Goal: Task Accomplishment & Management: Use online tool/utility

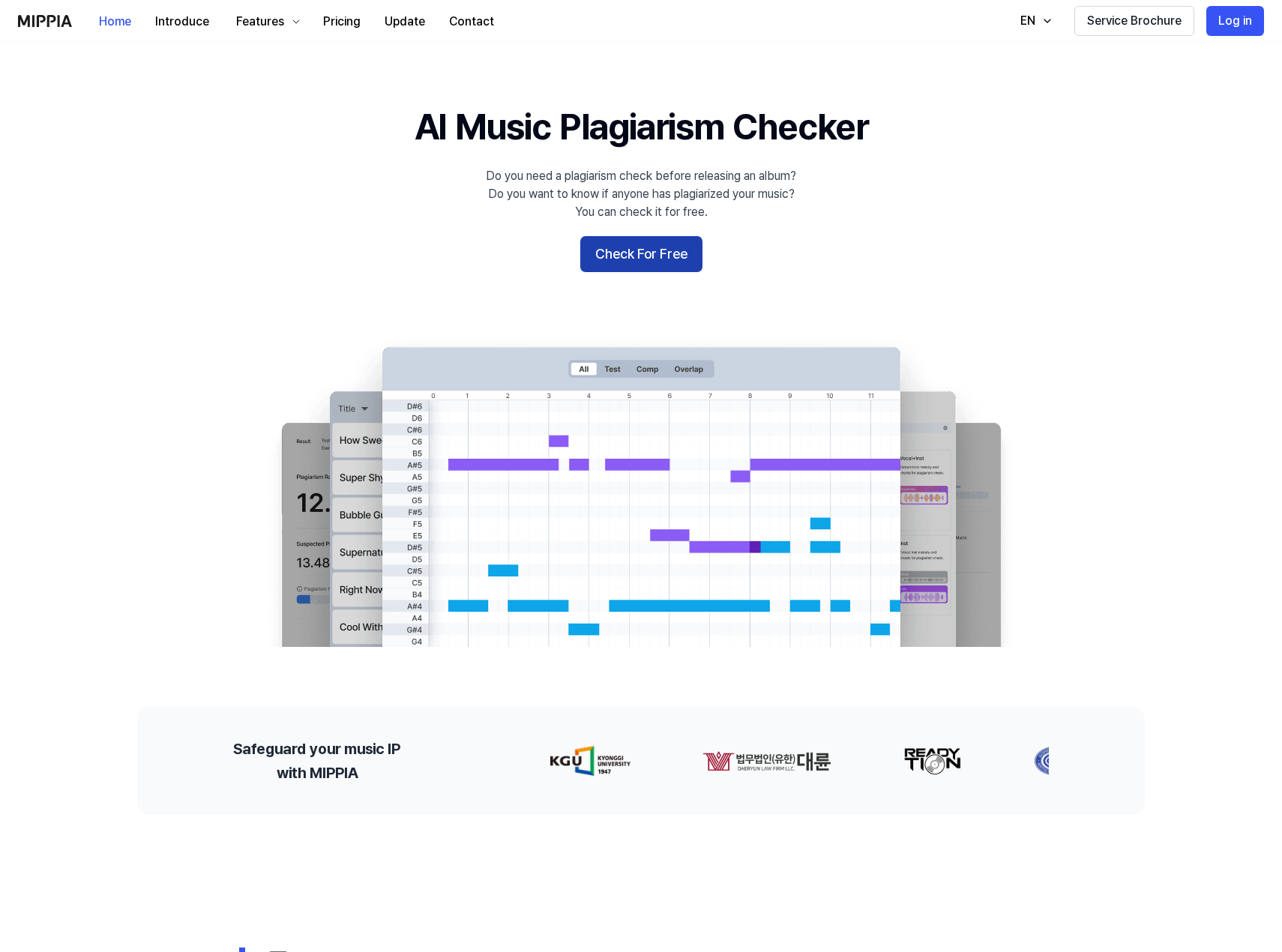
click at [649, 259] on button "Check For Free" at bounding box center [641, 254] width 122 height 36
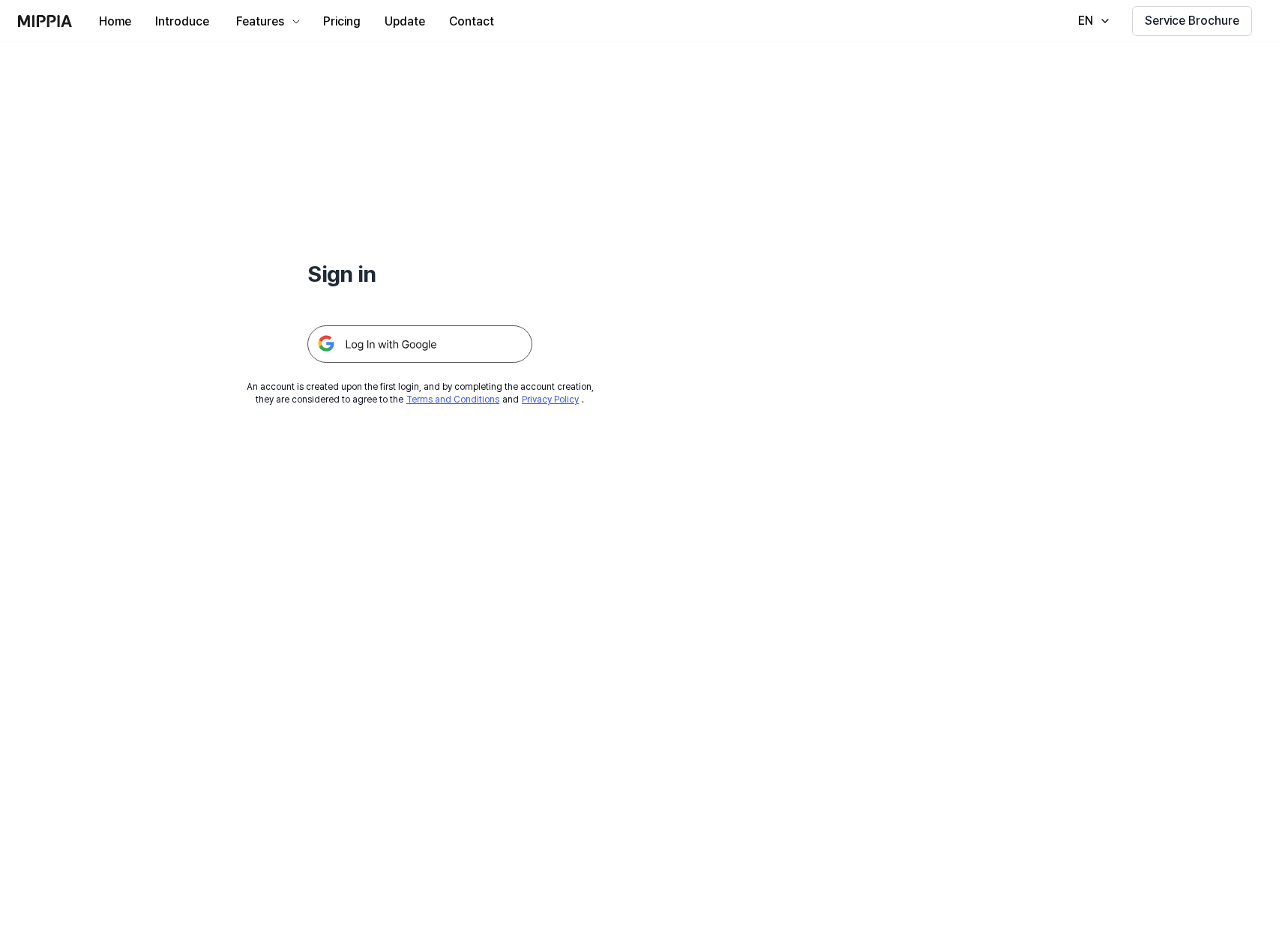
click at [476, 343] on img at bounding box center [420, 344] width 225 height 38
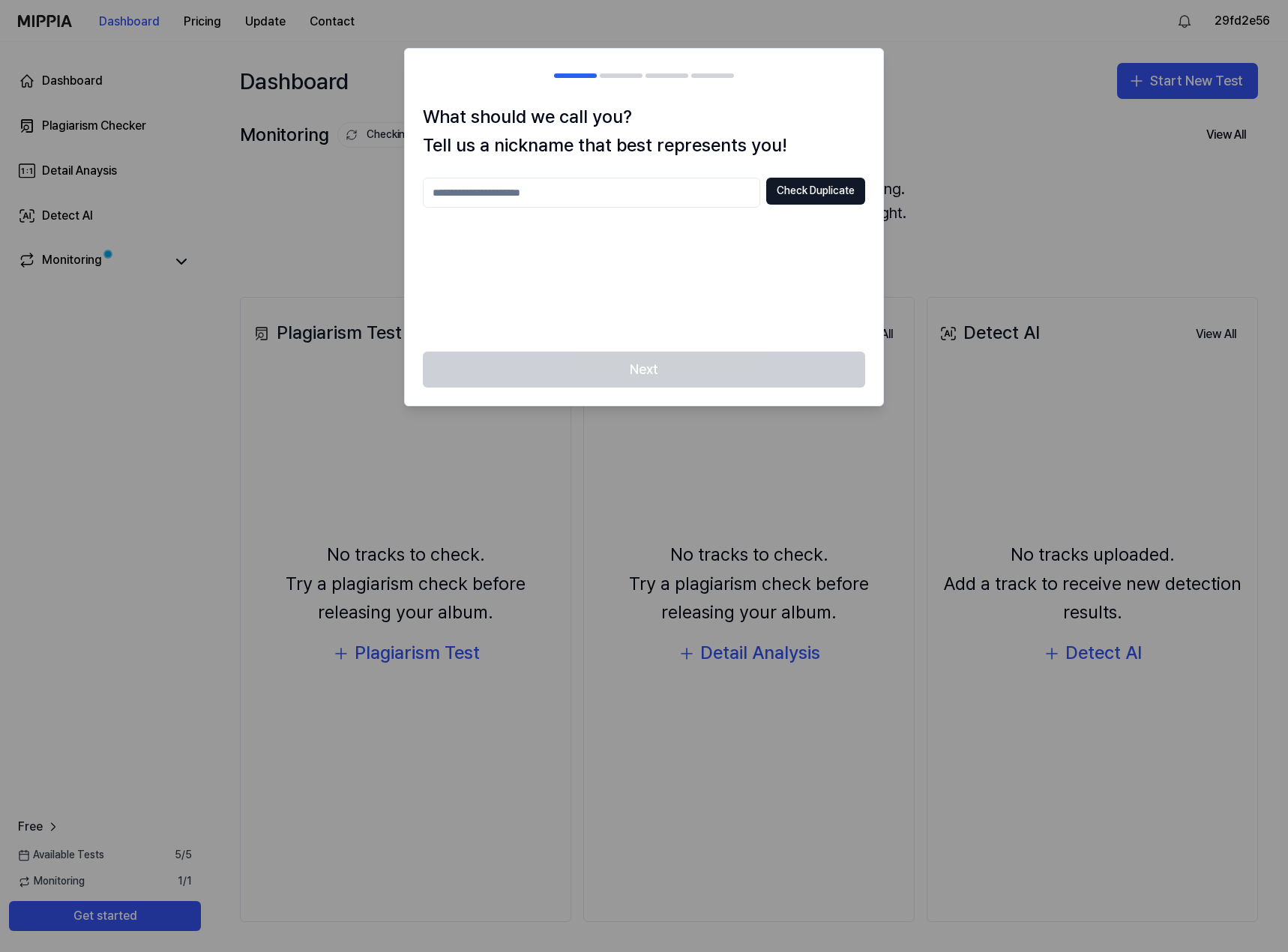
click at [529, 193] on input "text" at bounding box center [592, 192] width 338 height 30
type input "******"
click at [832, 191] on button "Check Duplicate" at bounding box center [815, 191] width 99 height 27
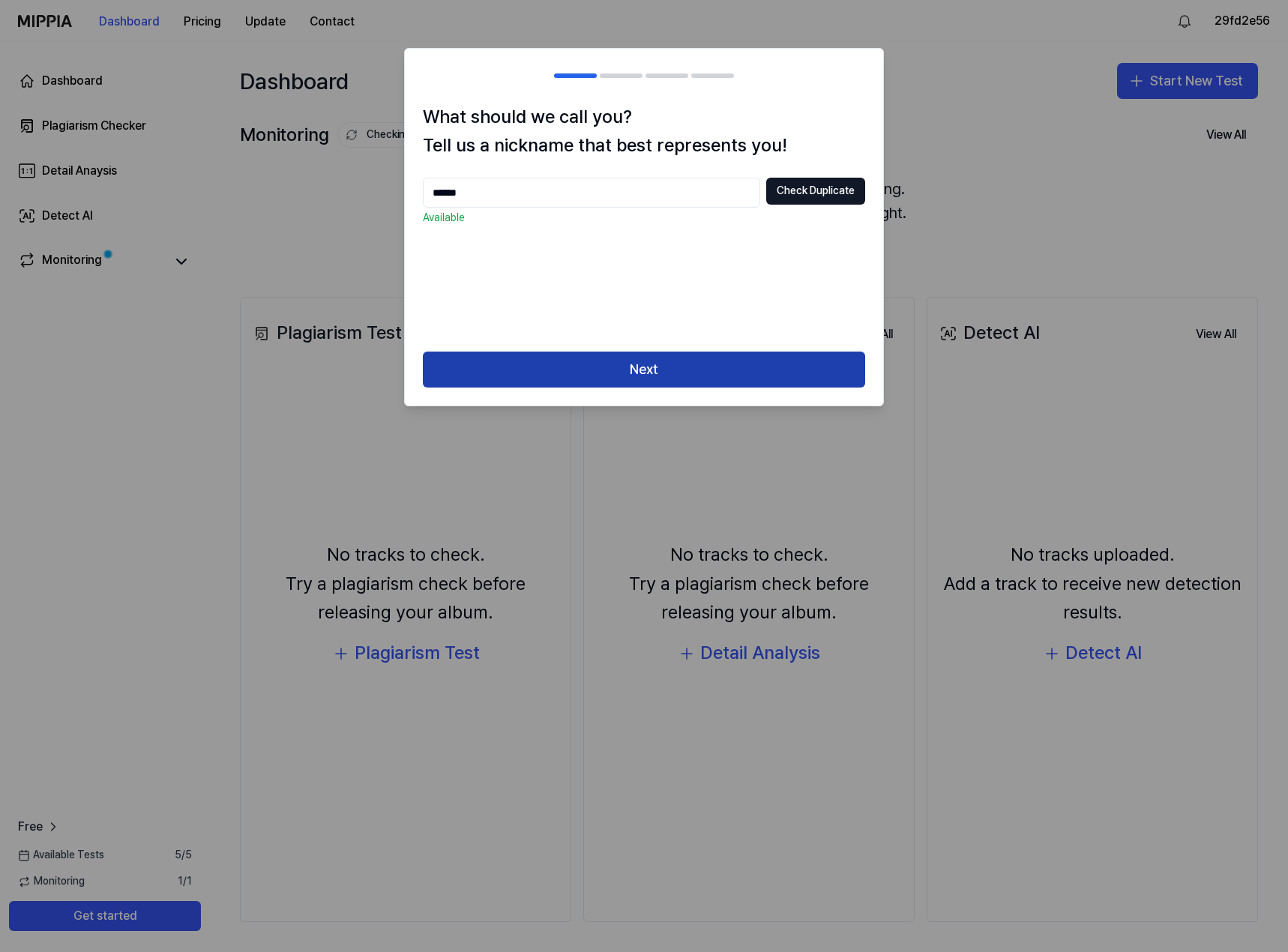
click at [706, 368] on button "Next" at bounding box center [644, 370] width 442 height 36
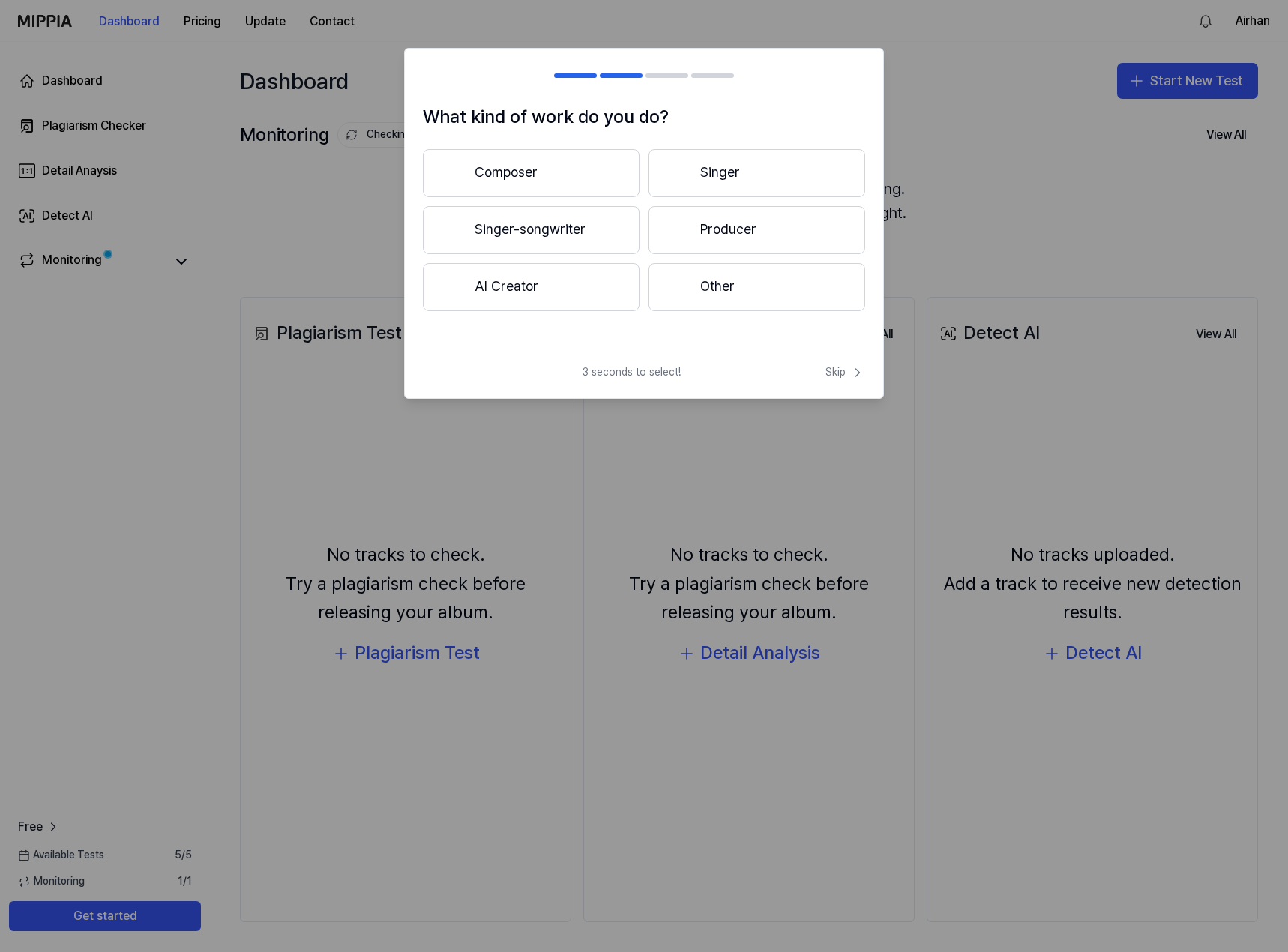
click at [581, 288] on button "AI Creator" at bounding box center [531, 287] width 216 height 48
click at [813, 367] on div "3 seconds to select! Skip" at bounding box center [644, 381] width 478 height 33
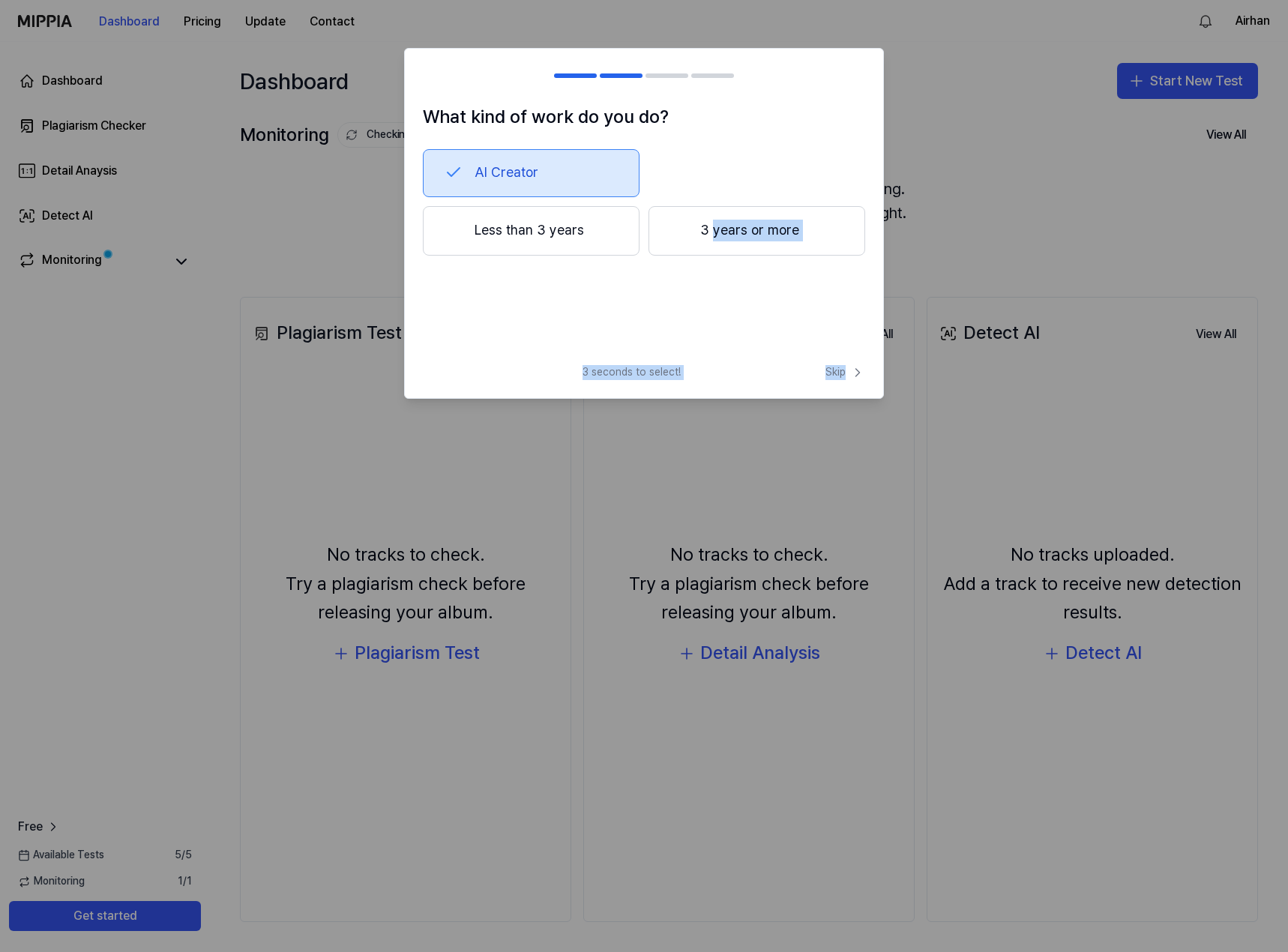
drag, startPoint x: 813, startPoint y: 367, endPoint x: 739, endPoint y: 337, distance: 79.8
click at [740, 338] on div "What kind of work do you do? AI Creator Less than 3 years 3 years or more 3 sec…" at bounding box center [644, 223] width 480 height 351
click at [735, 334] on div "What kind of work do you do? AI Creator Less than 3 years 3 years or more" at bounding box center [644, 227] width 478 height 250
click at [543, 221] on button "Less than 3 years" at bounding box center [531, 231] width 216 height 49
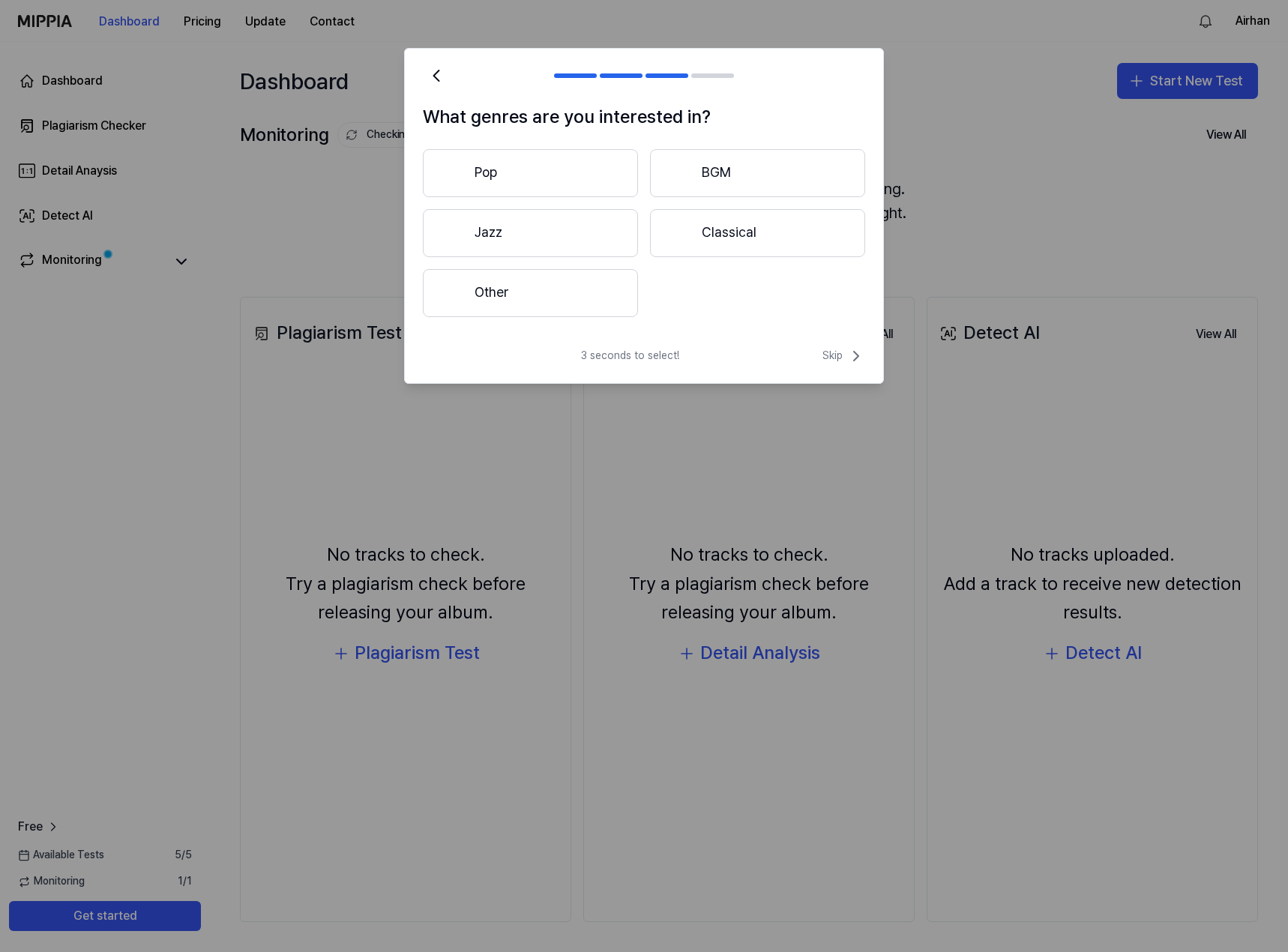
click at [572, 280] on button "Other" at bounding box center [530, 292] width 215 height 48
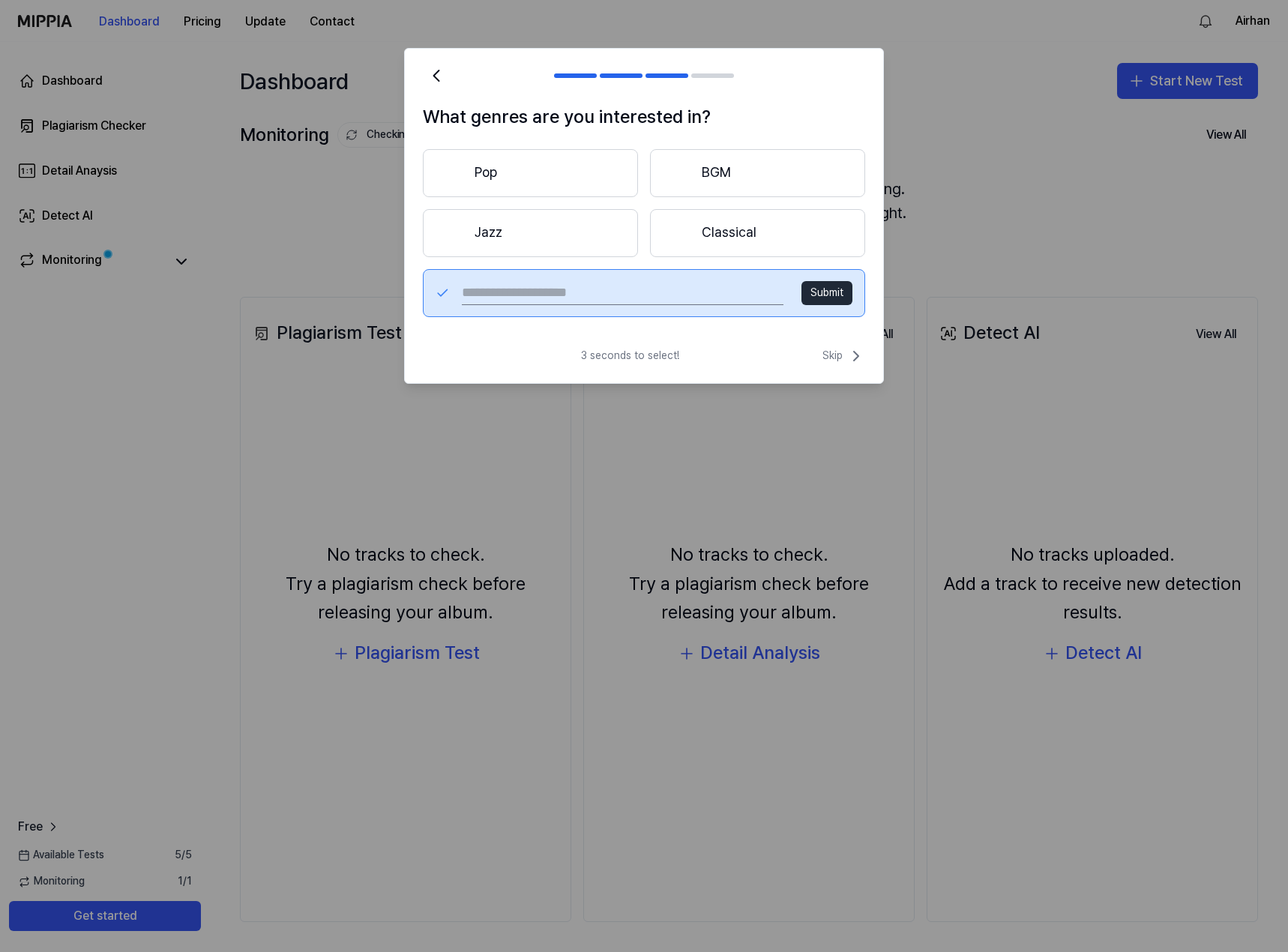
click at [703, 298] on input "text" at bounding box center [622, 293] width 321 height 24
type input "******"
click at [835, 290] on button "Submit" at bounding box center [826, 293] width 51 height 24
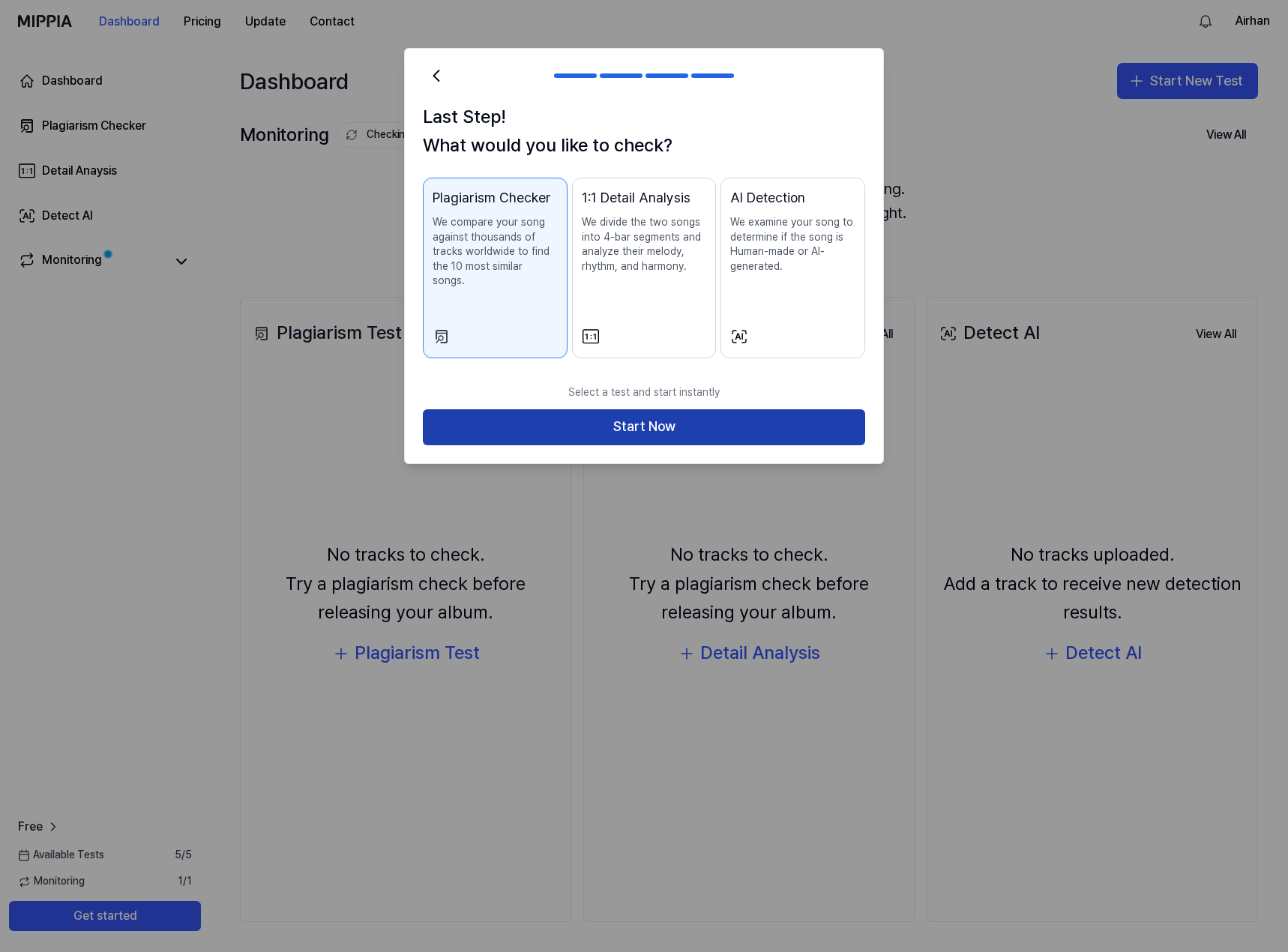
click at [613, 428] on button "Start Now" at bounding box center [644, 428] width 442 height 36
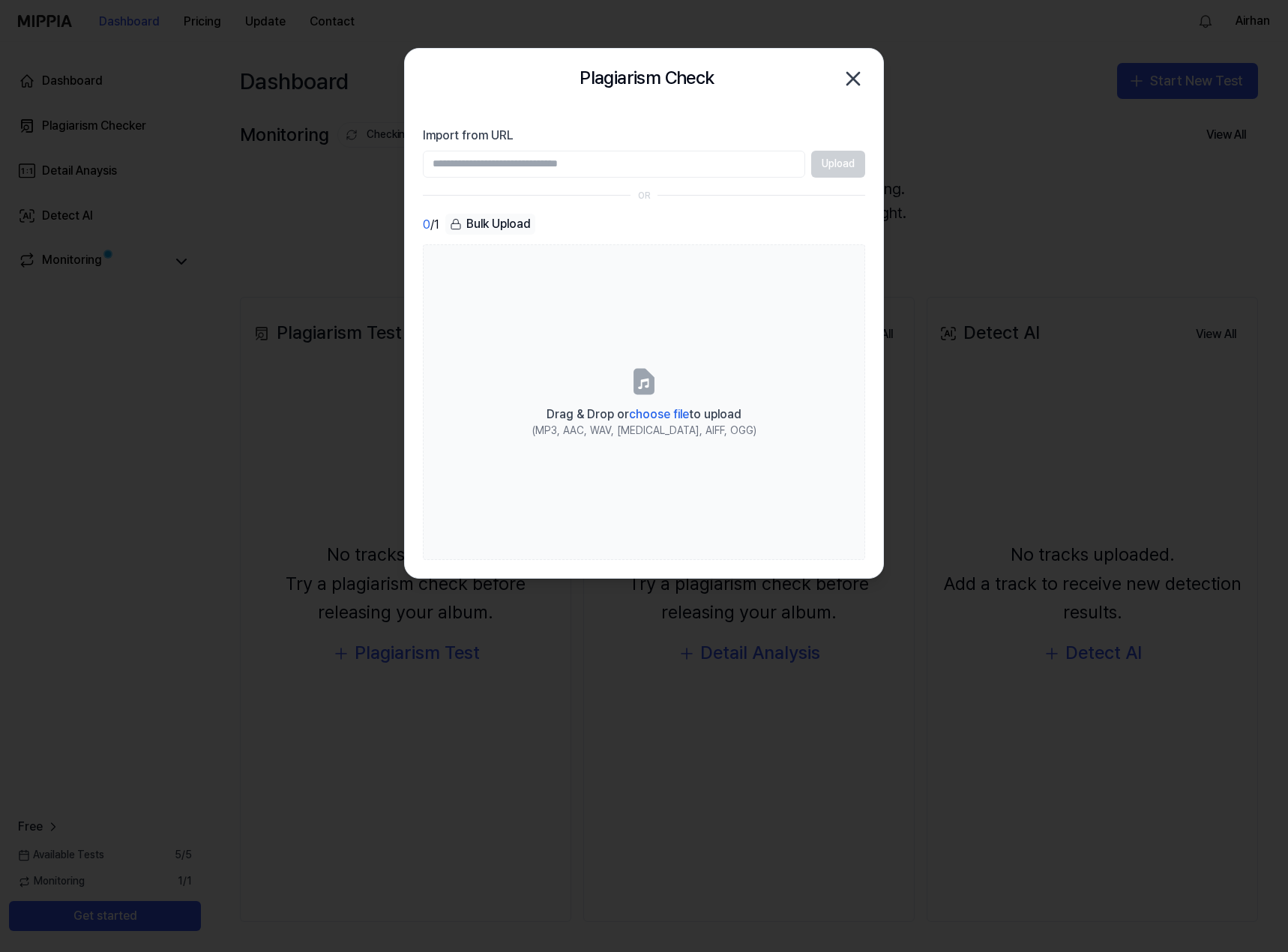
click at [728, 174] on input "Import from URL" at bounding box center [614, 164] width 382 height 27
click at [728, 153] on input "Import from URL" at bounding box center [614, 164] width 382 height 27
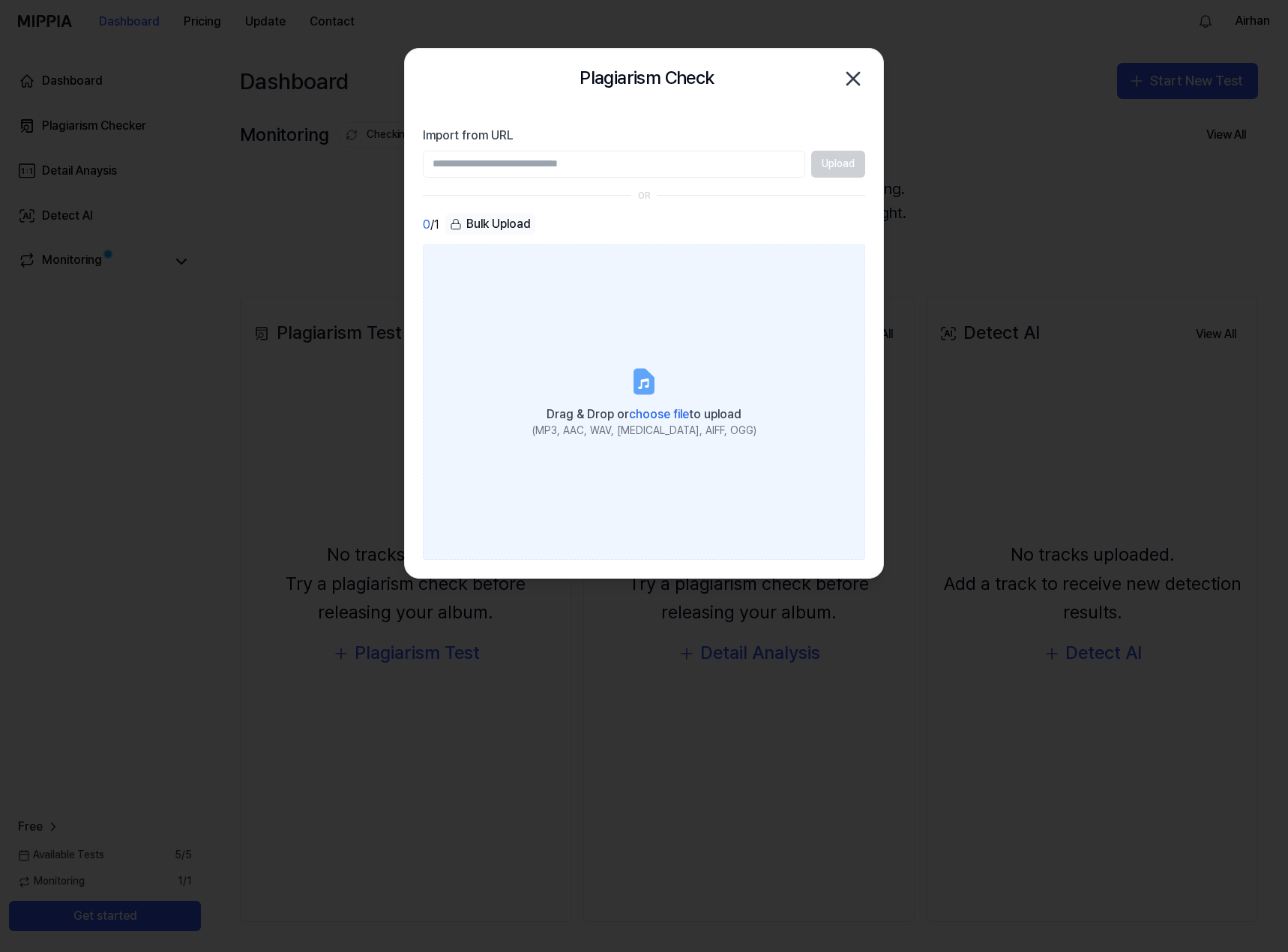
click at [707, 374] on label "Drag & Drop or choose file to upload (MP3, AAC, WAV, [MEDICAL_DATA], AIFF, OGG)" at bounding box center [644, 402] width 442 height 315
click at [0, 0] on input "Drag & Drop or choose file to upload (MP3, AAC, WAV, [MEDICAL_DATA], AIFF, OGG)" at bounding box center [0, 0] width 0 height 0
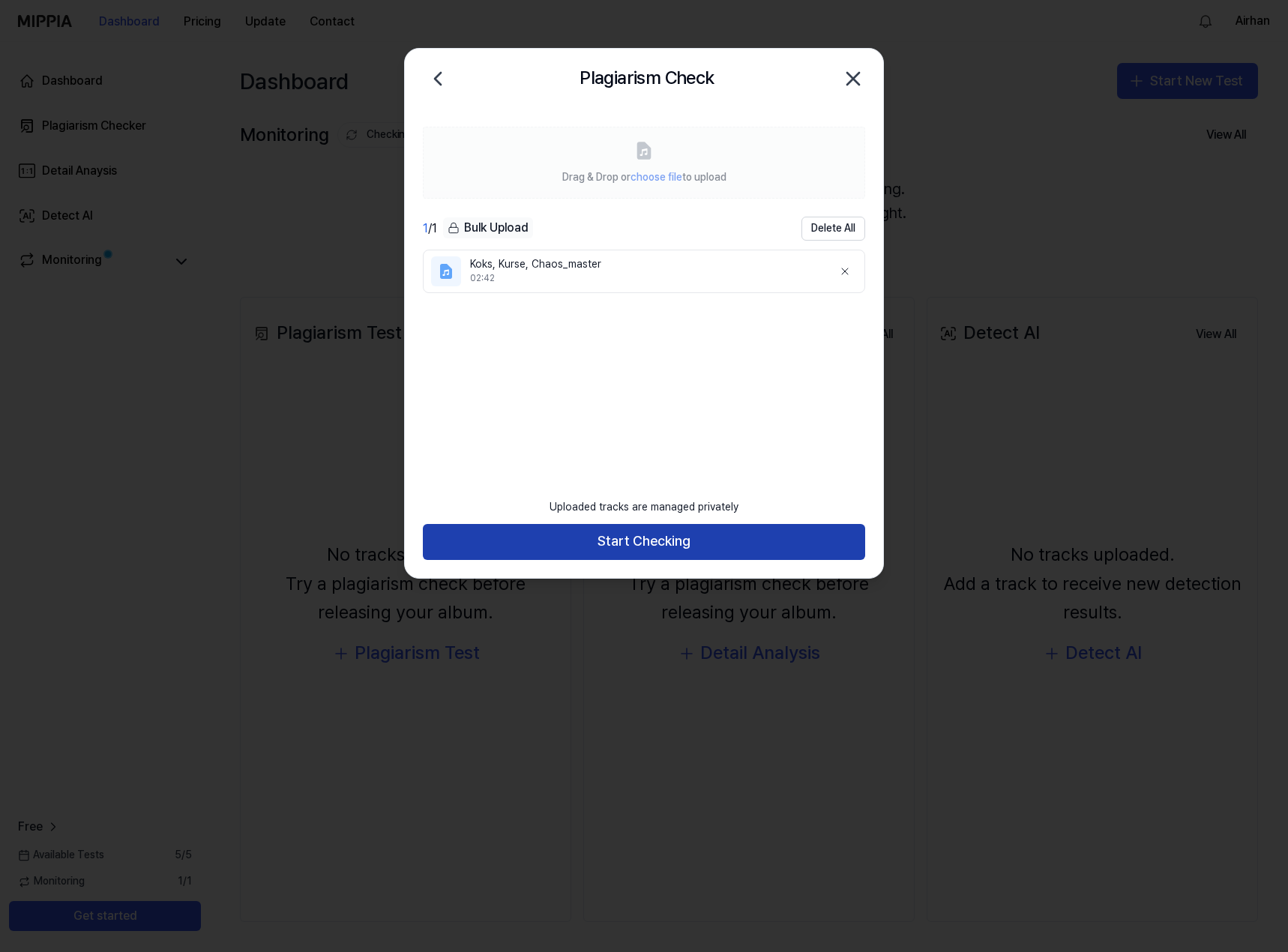
click at [667, 536] on button "Start Checking" at bounding box center [644, 542] width 442 height 36
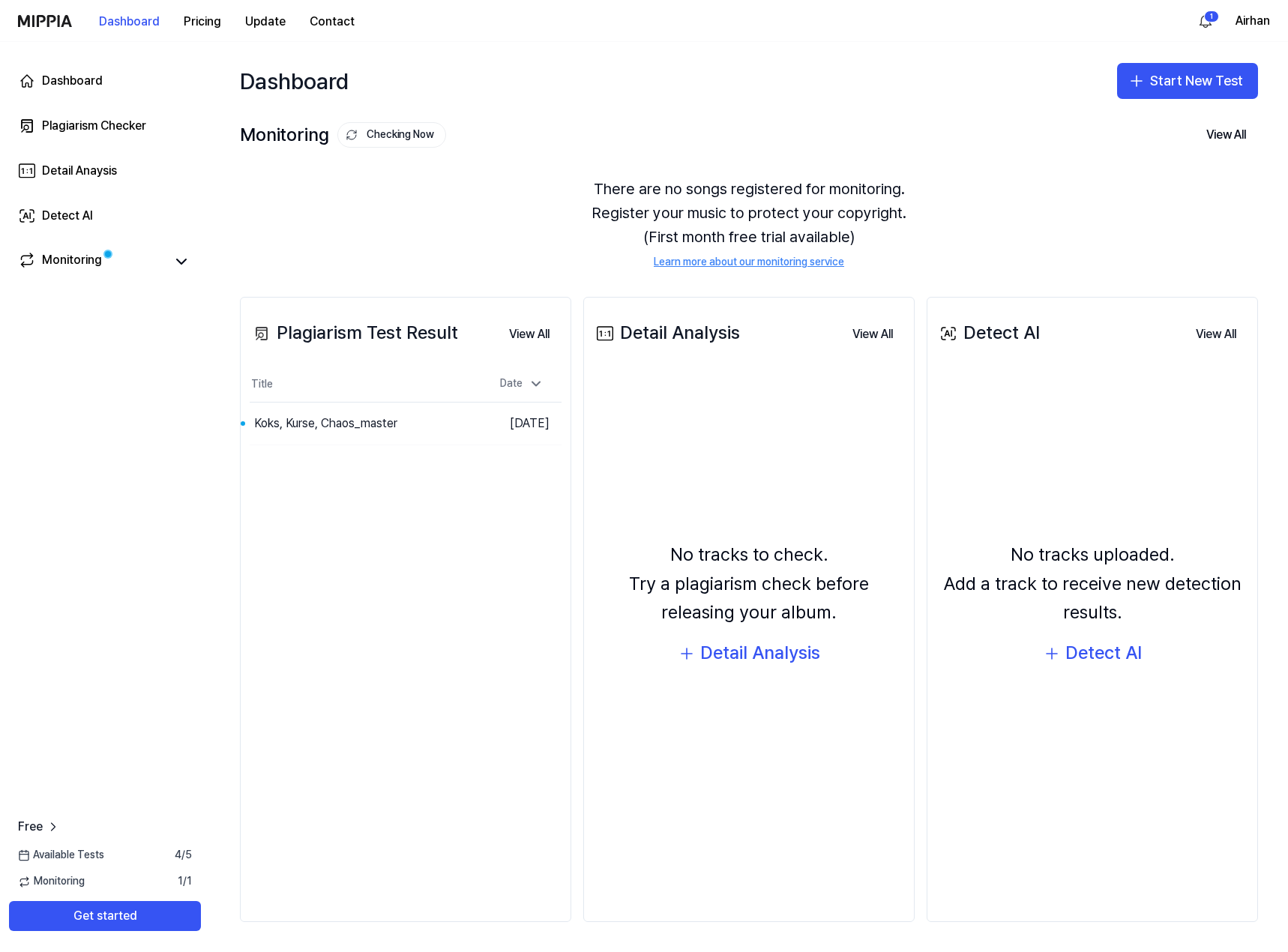
click at [352, 625] on div "Plagiarism Test Result View All Plagiarism Test Result Title Date Koks, Kurse, …" at bounding box center [406, 610] width 331 height 625
click at [415, 428] on button "Go to Results" at bounding box center [442, 424] width 80 height 24
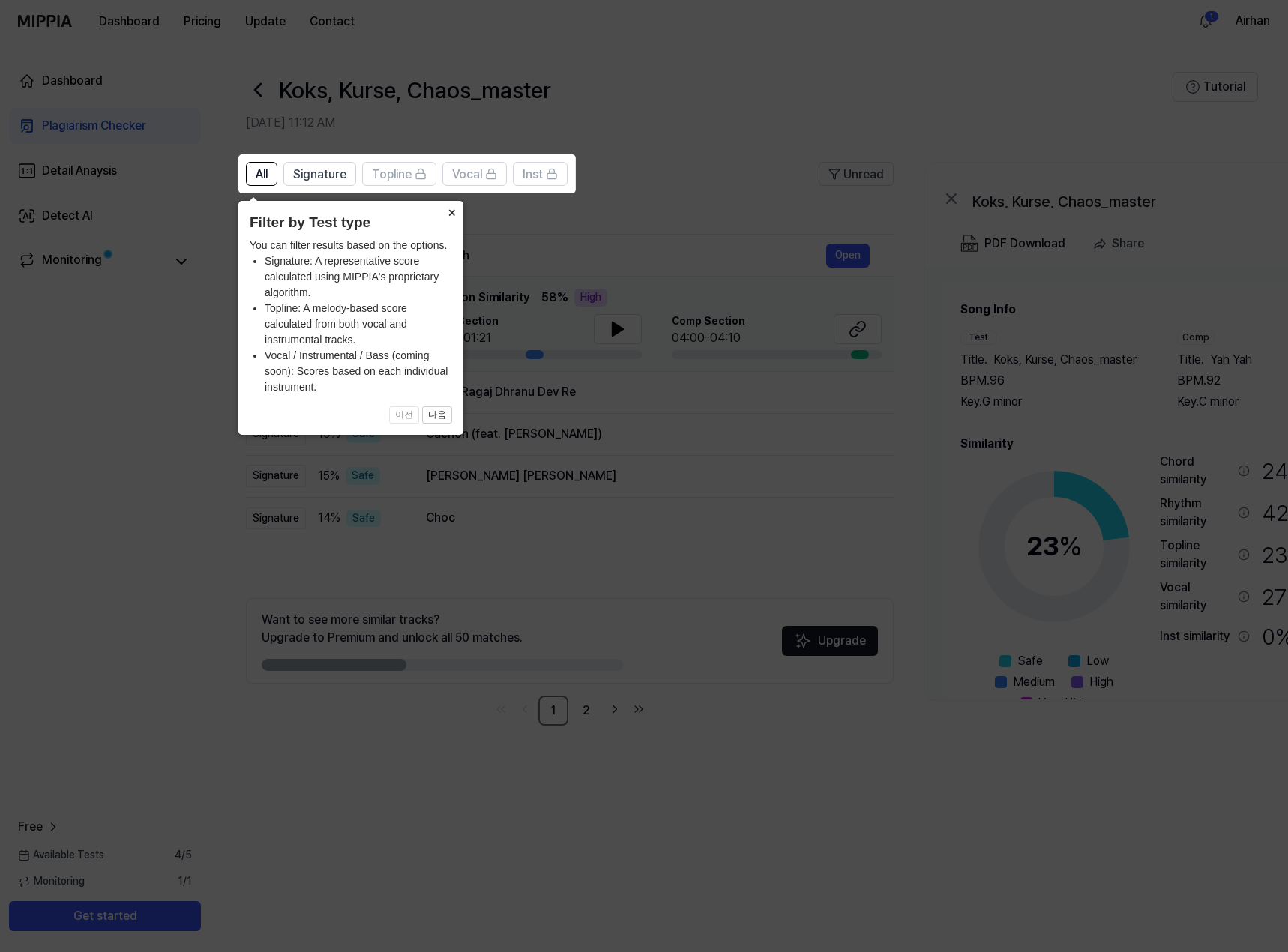
click at [449, 215] on button "×" at bounding box center [451, 211] width 24 height 21
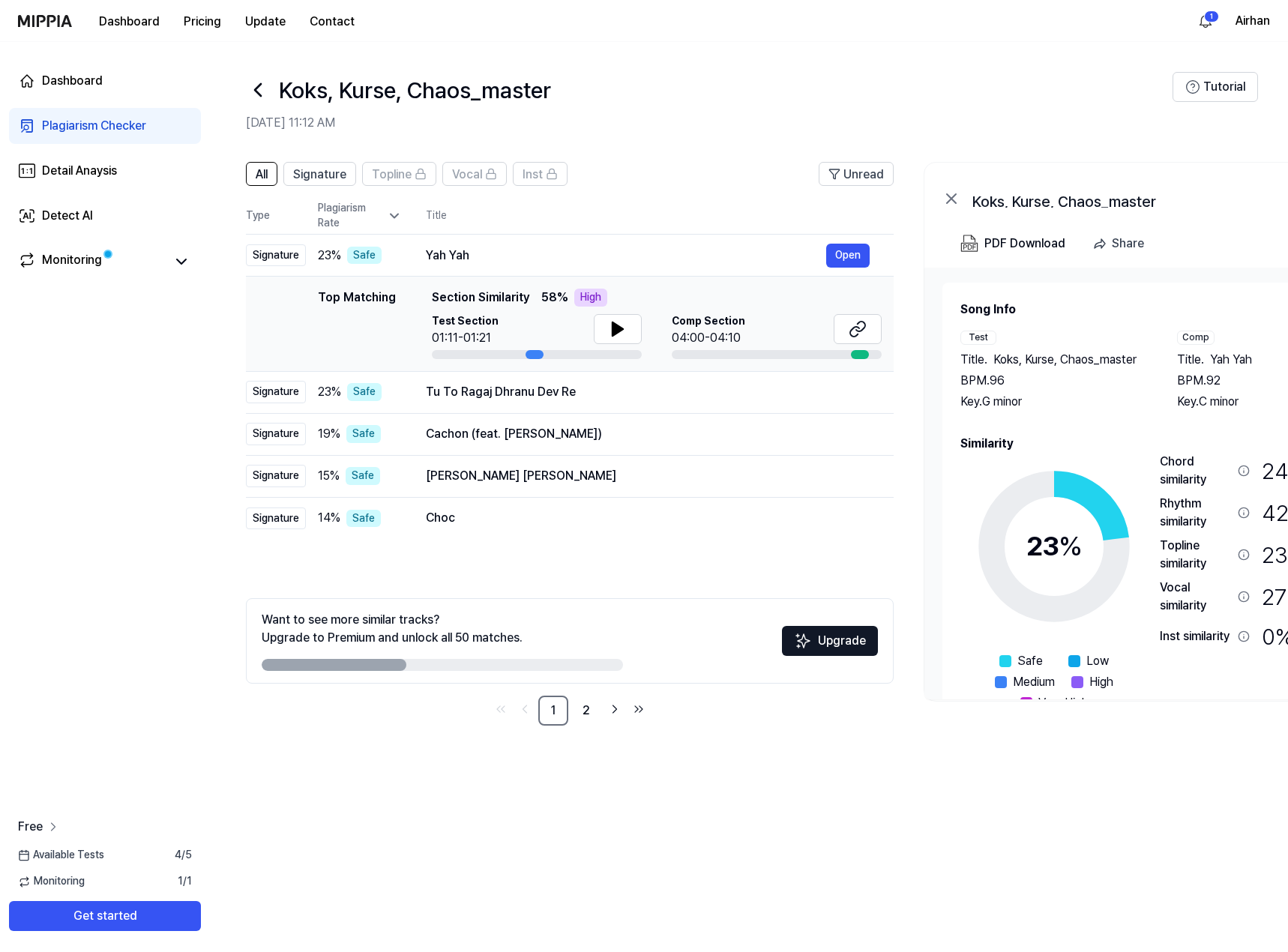
click at [55, 829] on icon at bounding box center [53, 826] width 15 height 15
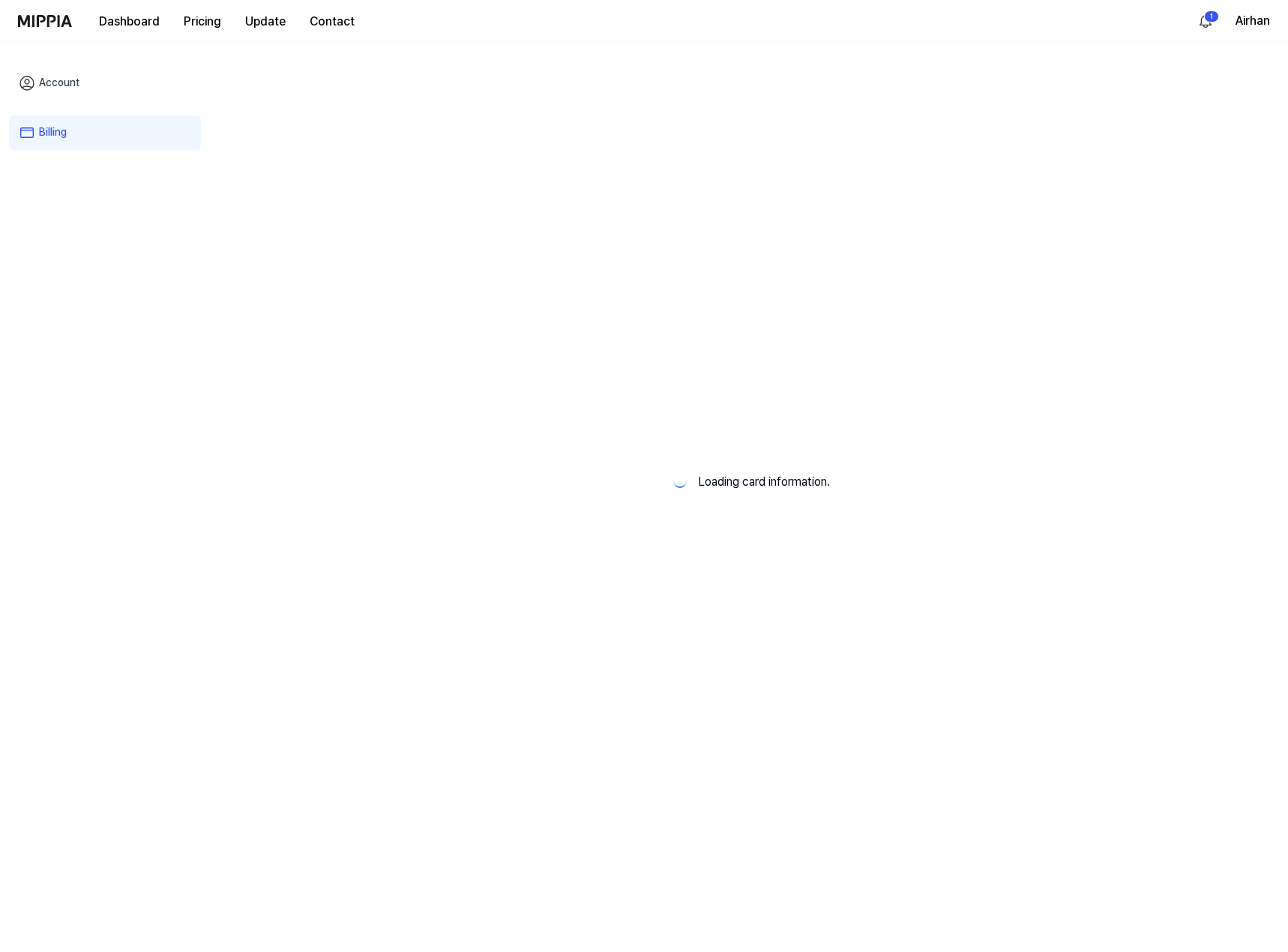
drag, startPoint x: 55, startPoint y: 829, endPoint x: 38, endPoint y: 828, distance: 17.0
click at [38, 828] on div "Account Billing" at bounding box center [105, 499] width 210 height 913
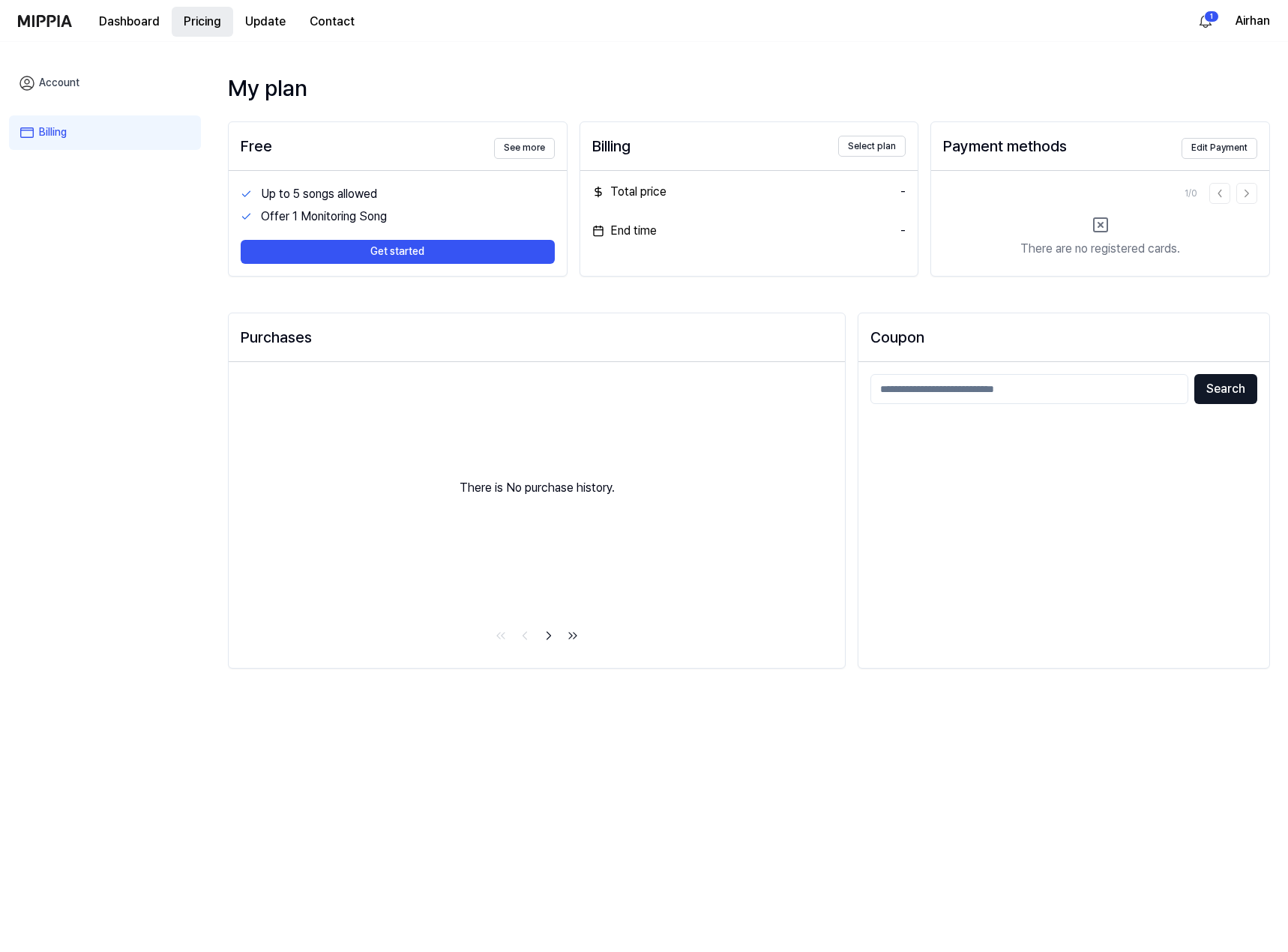
click at [206, 24] on button "Pricing" at bounding box center [202, 22] width 62 height 30
drag, startPoint x: 206, startPoint y: 494, endPoint x: 206, endPoint y: 504, distance: 10.0
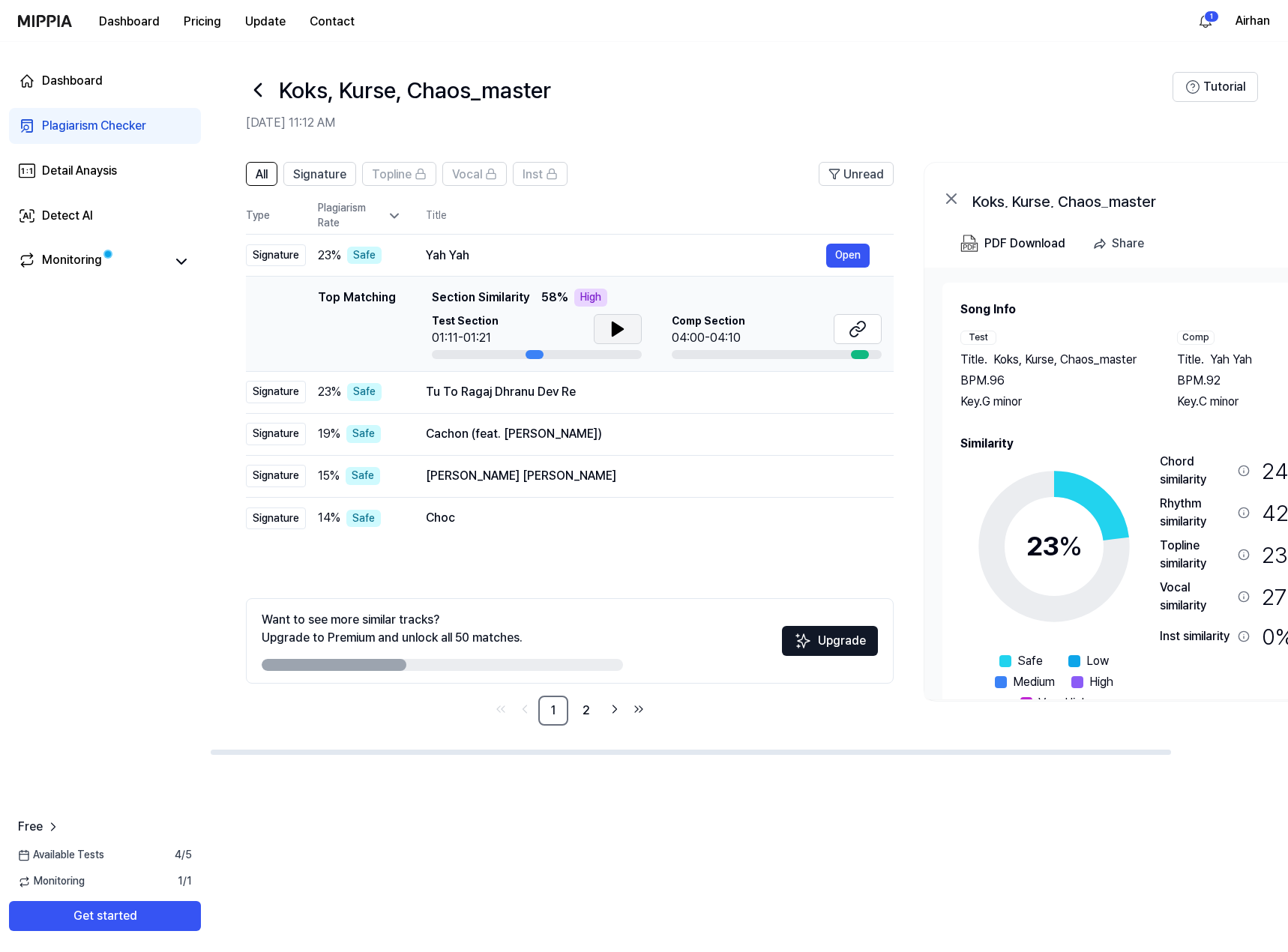
click at [606, 327] on button at bounding box center [617, 329] width 48 height 30
click at [860, 325] on icon at bounding box center [857, 329] width 18 height 18
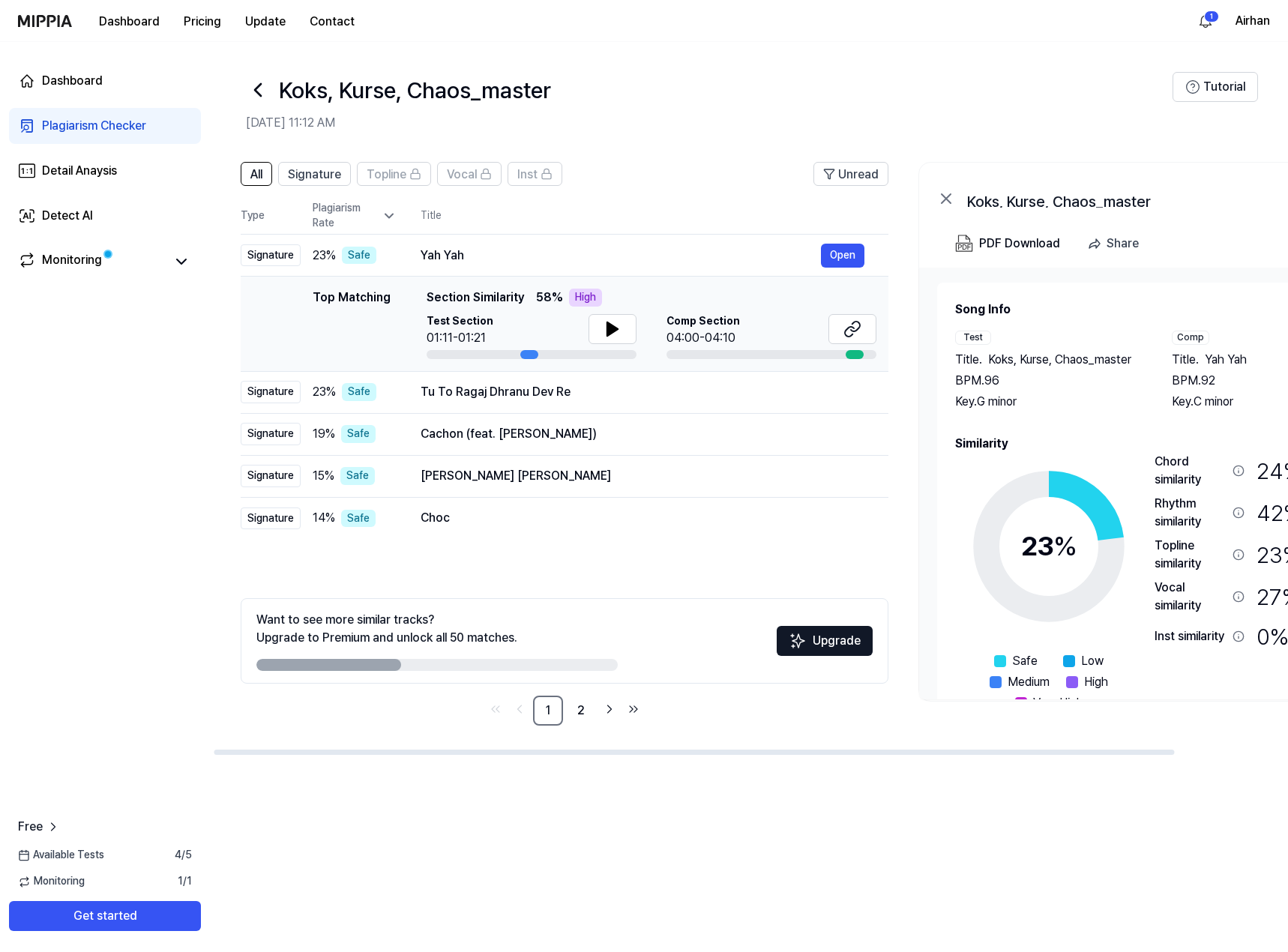
click at [524, 351] on div at bounding box center [529, 355] width 18 height 9
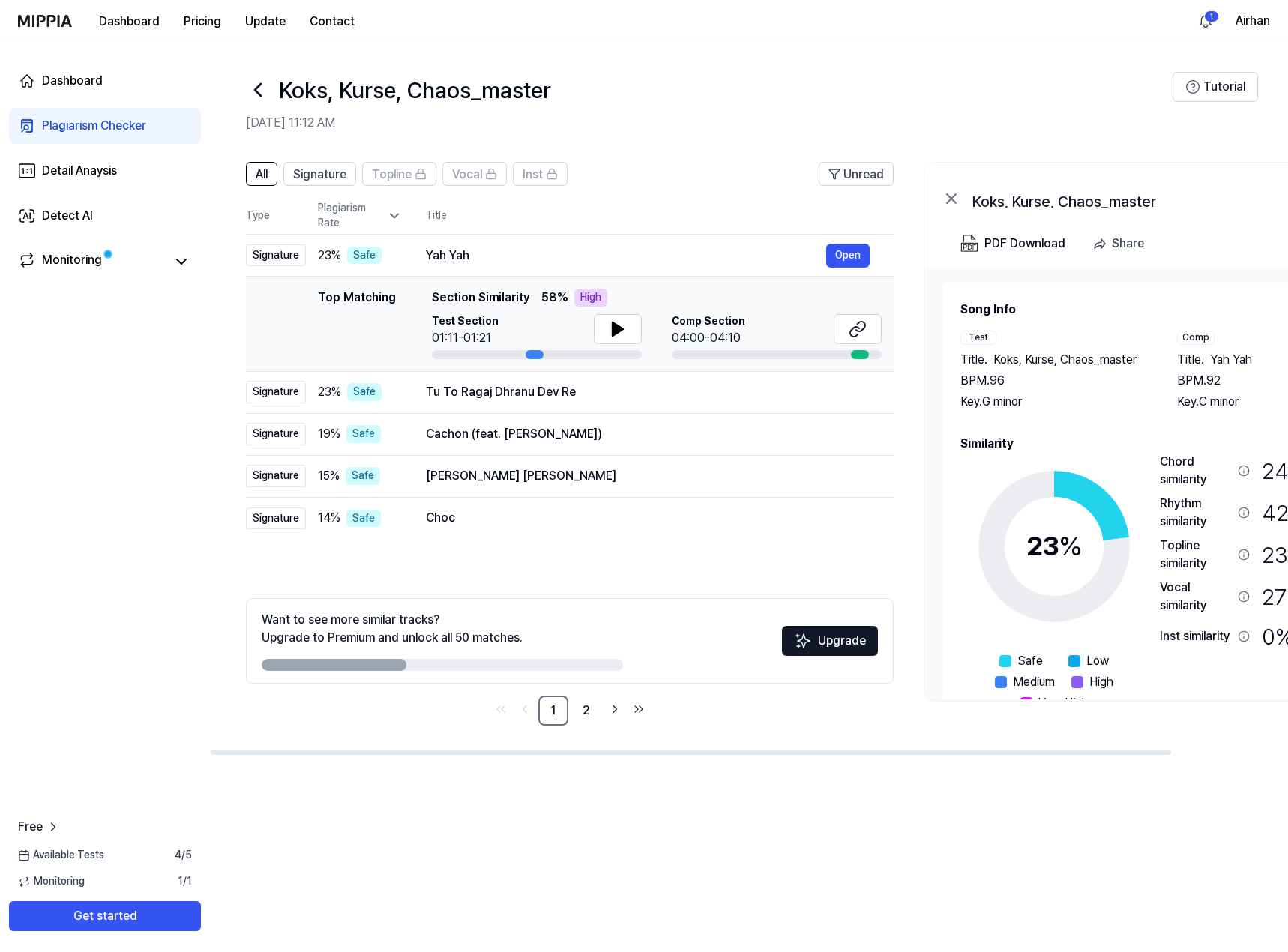
drag, startPoint x: 524, startPoint y: 351, endPoint x: 560, endPoint y: 351, distance: 36.0
click at [560, 351] on div at bounding box center [536, 355] width 210 height 9
click at [602, 327] on button at bounding box center [617, 329] width 48 height 30
click at [858, 324] on icon at bounding box center [860, 326] width 9 height 9
click at [613, 331] on icon at bounding box center [617, 328] width 10 height 13
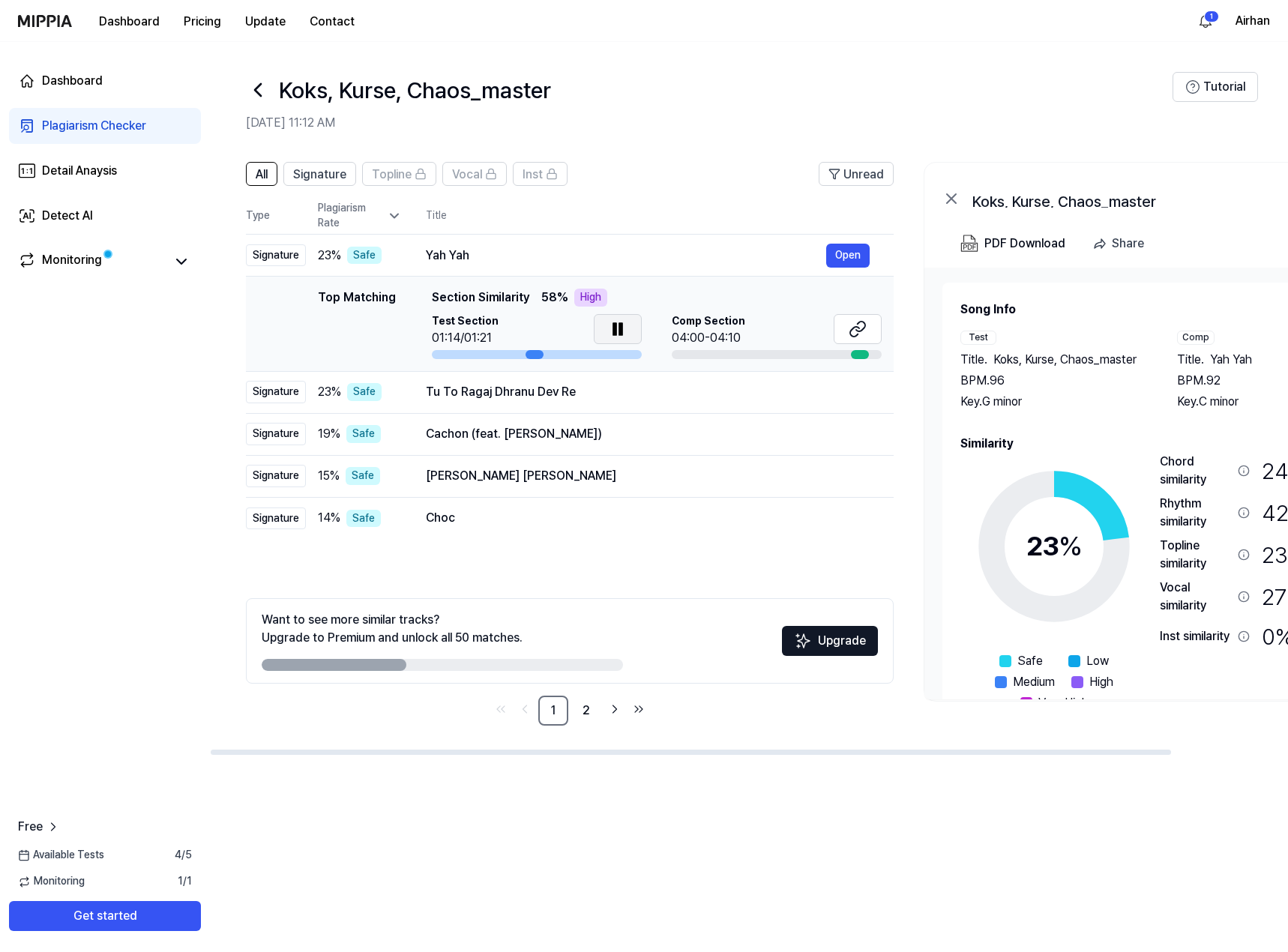
click at [614, 331] on icon at bounding box center [615, 328] width 3 height 12
click at [643, 393] on div "Tu To Ragaj Dhranu Dev Re" at bounding box center [626, 392] width 400 height 18
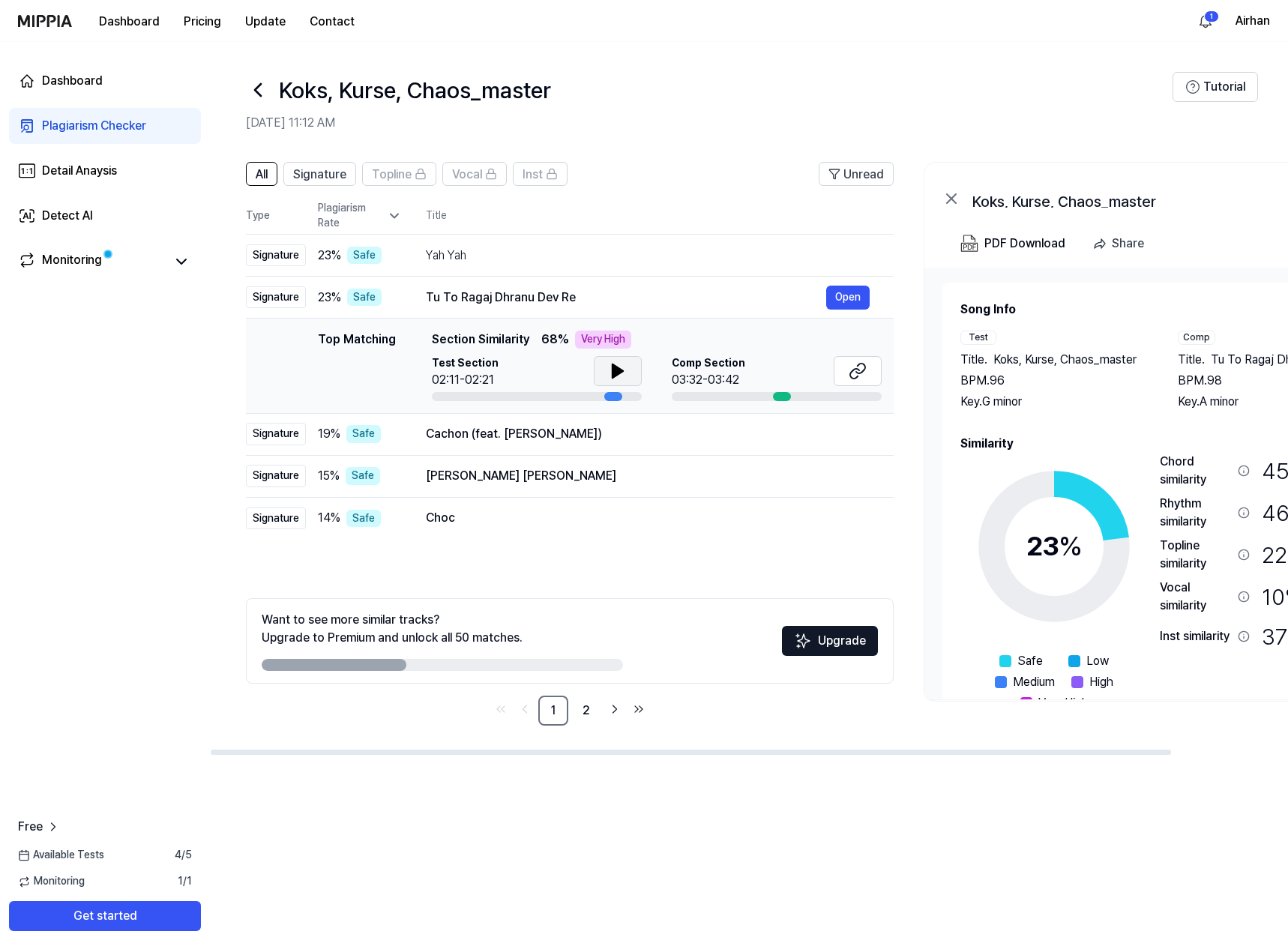
click at [620, 374] on icon at bounding box center [617, 370] width 18 height 18
click at [857, 374] on icon at bounding box center [857, 370] width 18 height 18
click at [609, 377] on icon at bounding box center [617, 370] width 18 height 18
click at [605, 376] on button at bounding box center [617, 371] width 48 height 30
click at [619, 374] on icon at bounding box center [621, 370] width 3 height 12
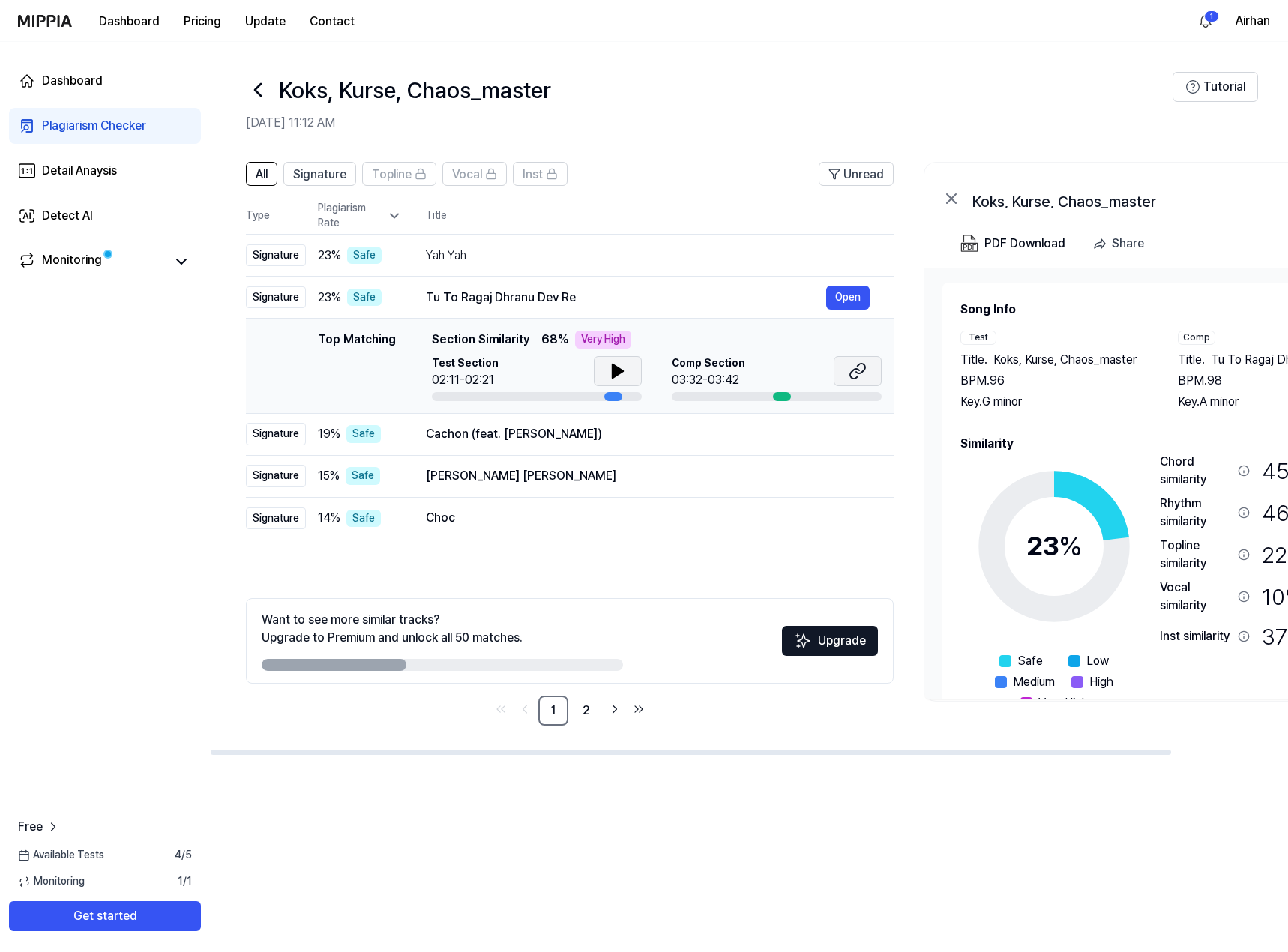
click at [869, 378] on button at bounding box center [857, 371] width 48 height 30
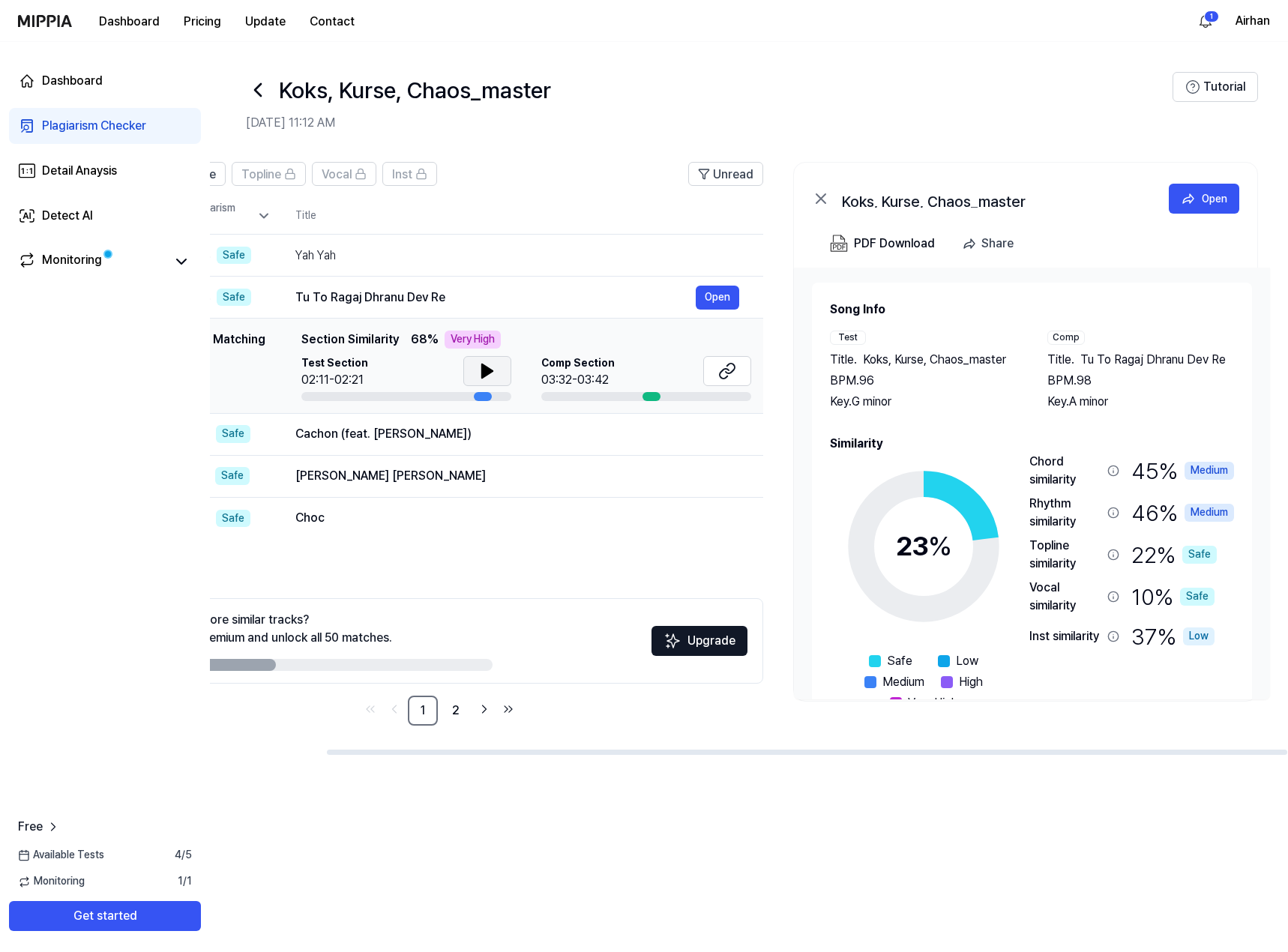
drag, startPoint x: 969, startPoint y: 755, endPoint x: 1024, endPoint y: 753, distance: 55.0
click at [1024, 753] on div at bounding box center [749, 752] width 1078 height 8
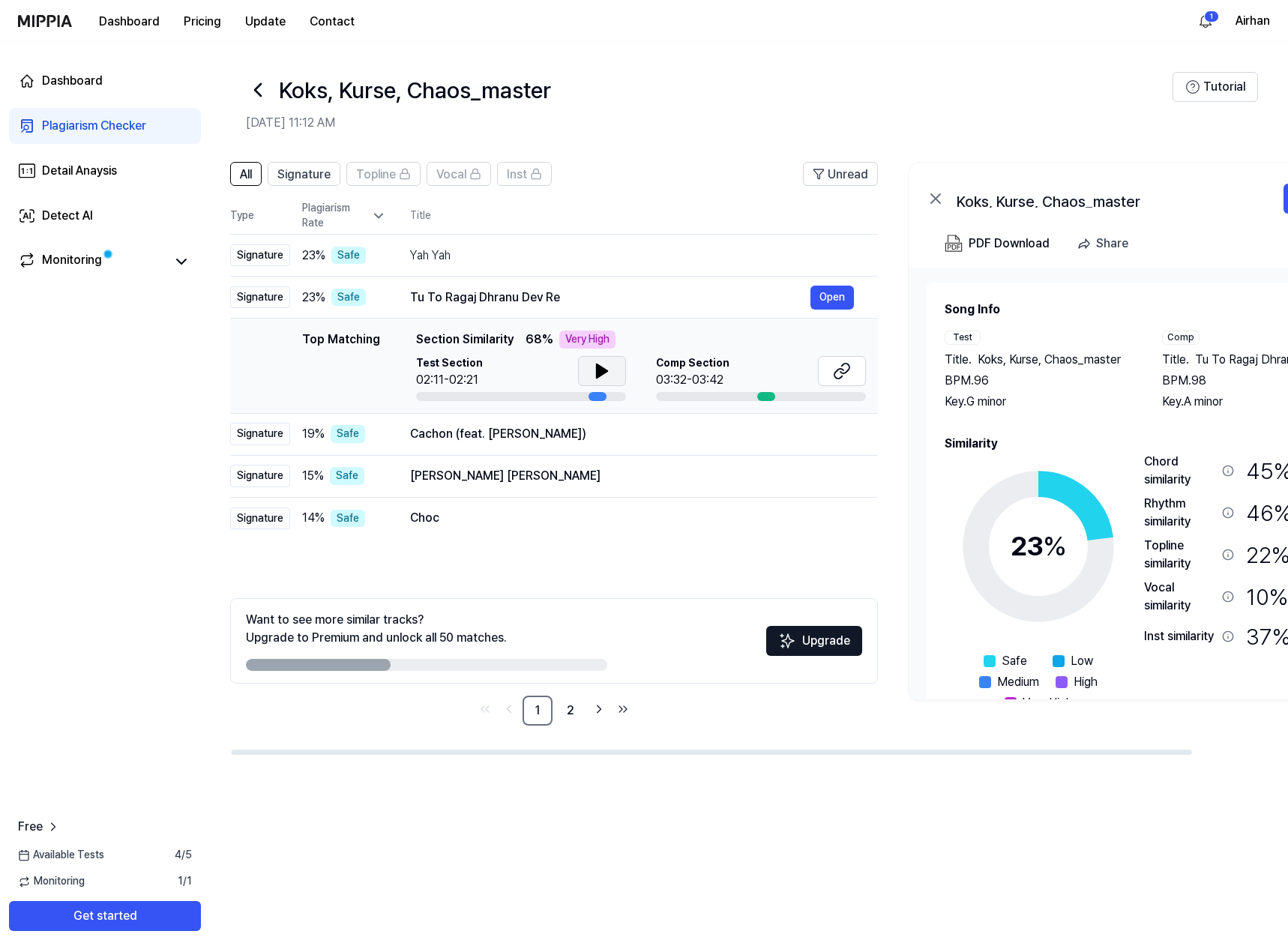
scroll to position [0, 0]
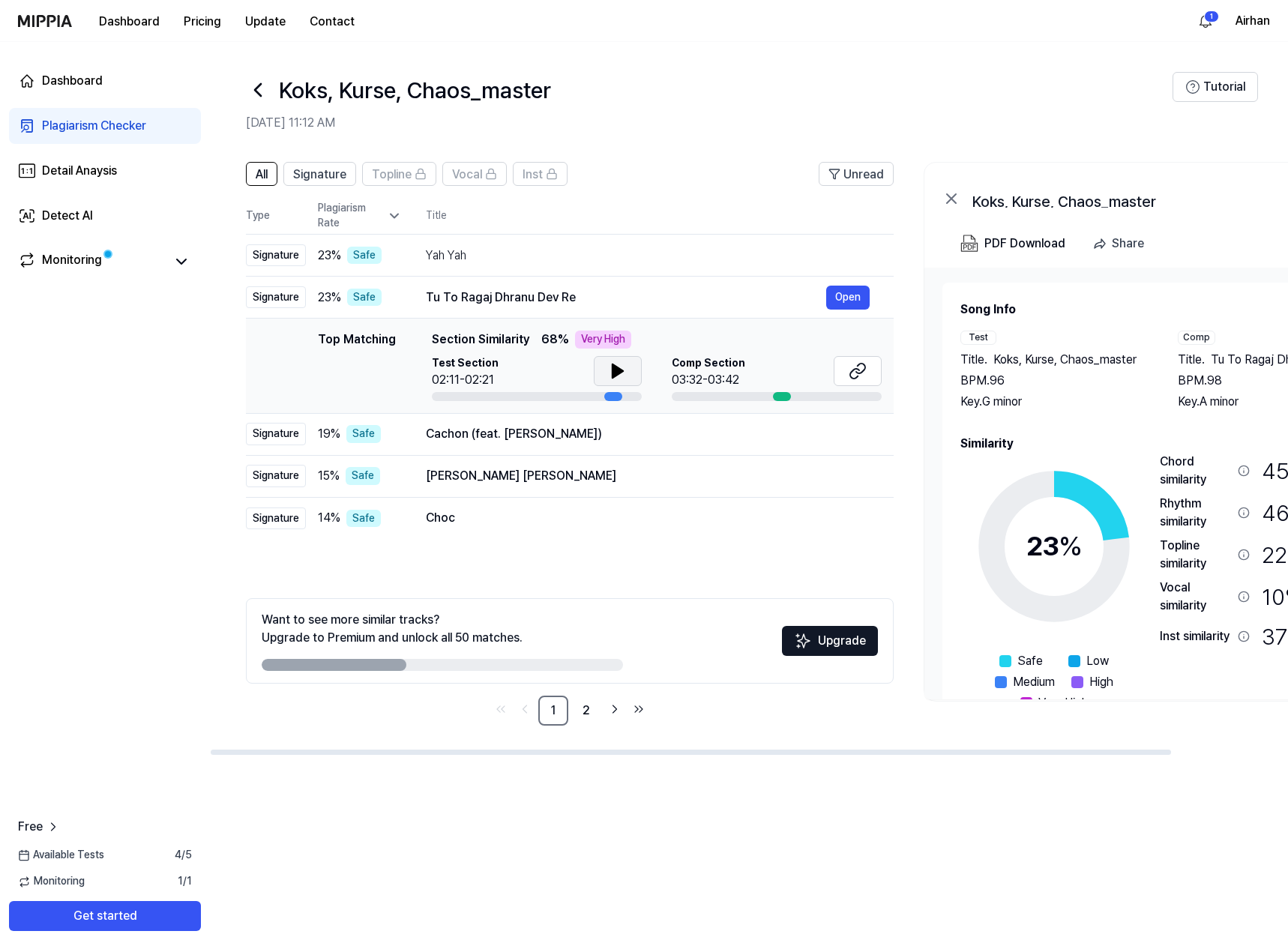
drag, startPoint x: 776, startPoint y: 750, endPoint x: 606, endPoint y: 756, distance: 170.1
click at [606, 755] on div at bounding box center [691, 752] width 961 height 5
drag, startPoint x: 382, startPoint y: 664, endPoint x: 520, endPoint y: 678, distance: 138.7
click at [520, 678] on div "Want to see more similar tracks? Upgrade to Premium and unlock all 50 matches. …" at bounding box center [570, 640] width 648 height 85
click at [447, 666] on div at bounding box center [442, 664] width 361 height 12
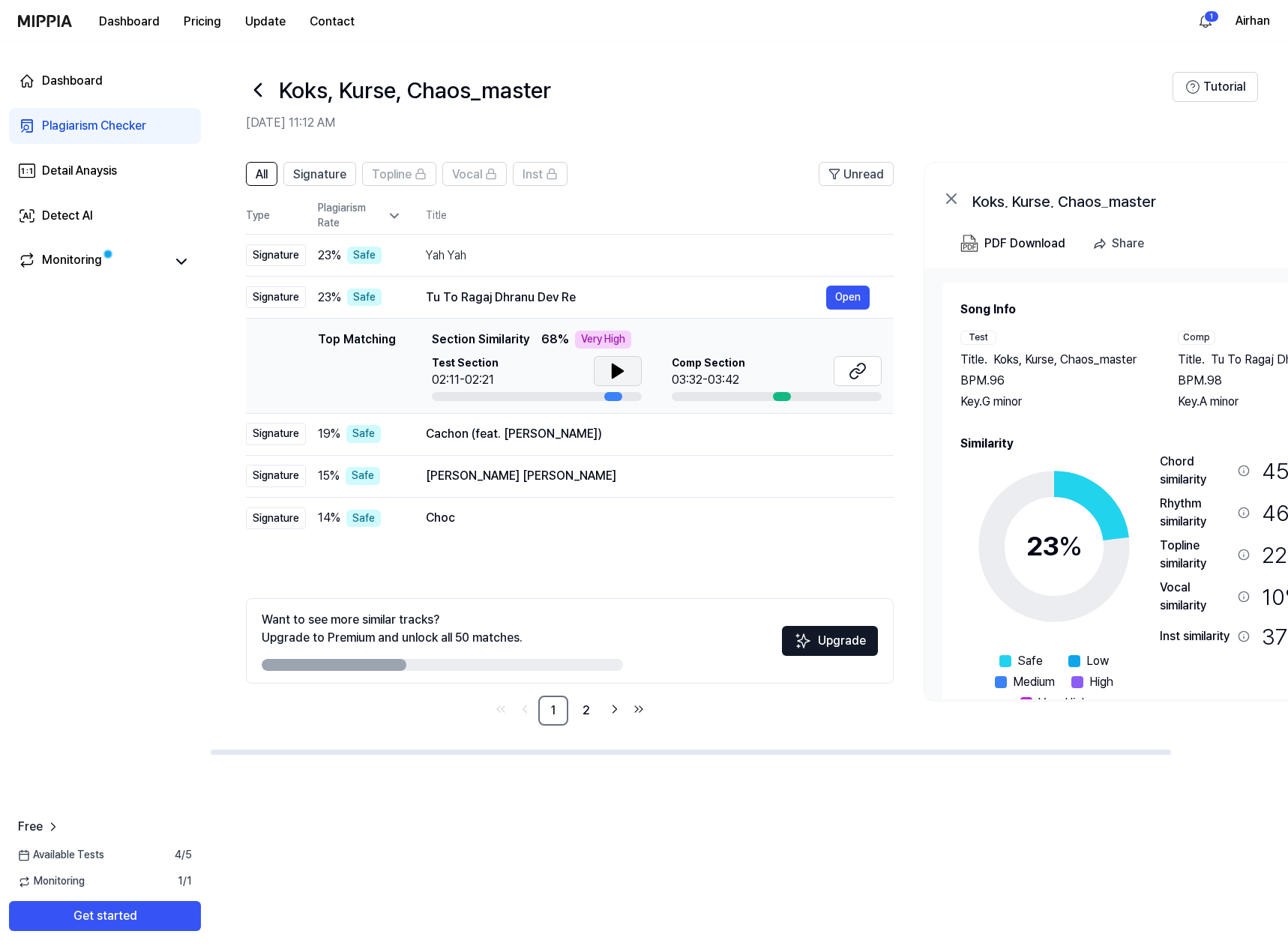
drag, startPoint x: 366, startPoint y: 669, endPoint x: 383, endPoint y: 669, distance: 17.0
click at [383, 669] on div at bounding box center [334, 664] width 145 height 12
drag, startPoint x: 370, startPoint y: 659, endPoint x: 442, endPoint y: 663, distance: 72.1
click at [442, 663] on div at bounding box center [442, 664] width 361 height 12
click at [612, 707] on icon "Go to next page" at bounding box center [614, 709] width 15 height 18
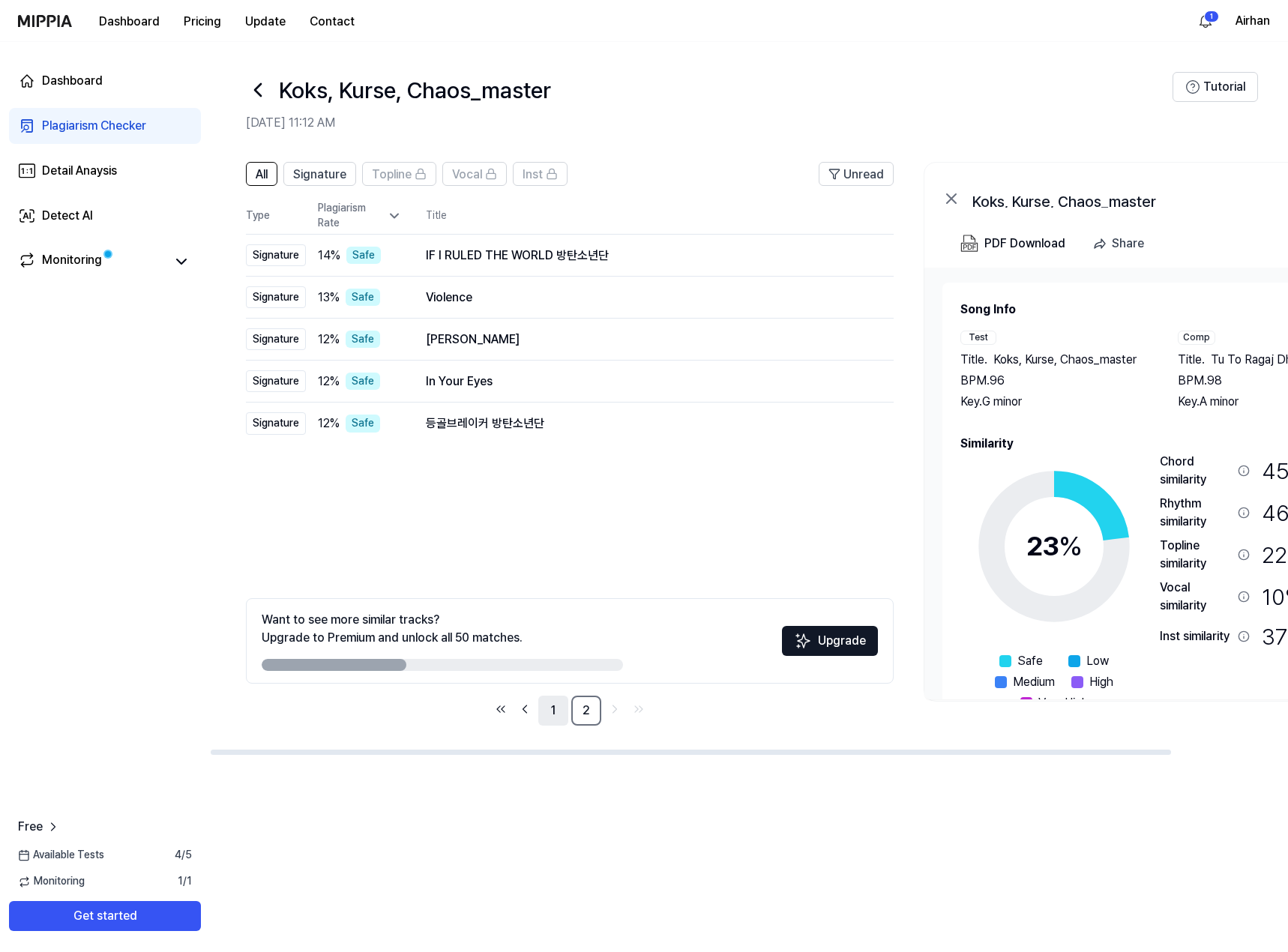
click at [564, 710] on link "1" at bounding box center [553, 710] width 30 height 30
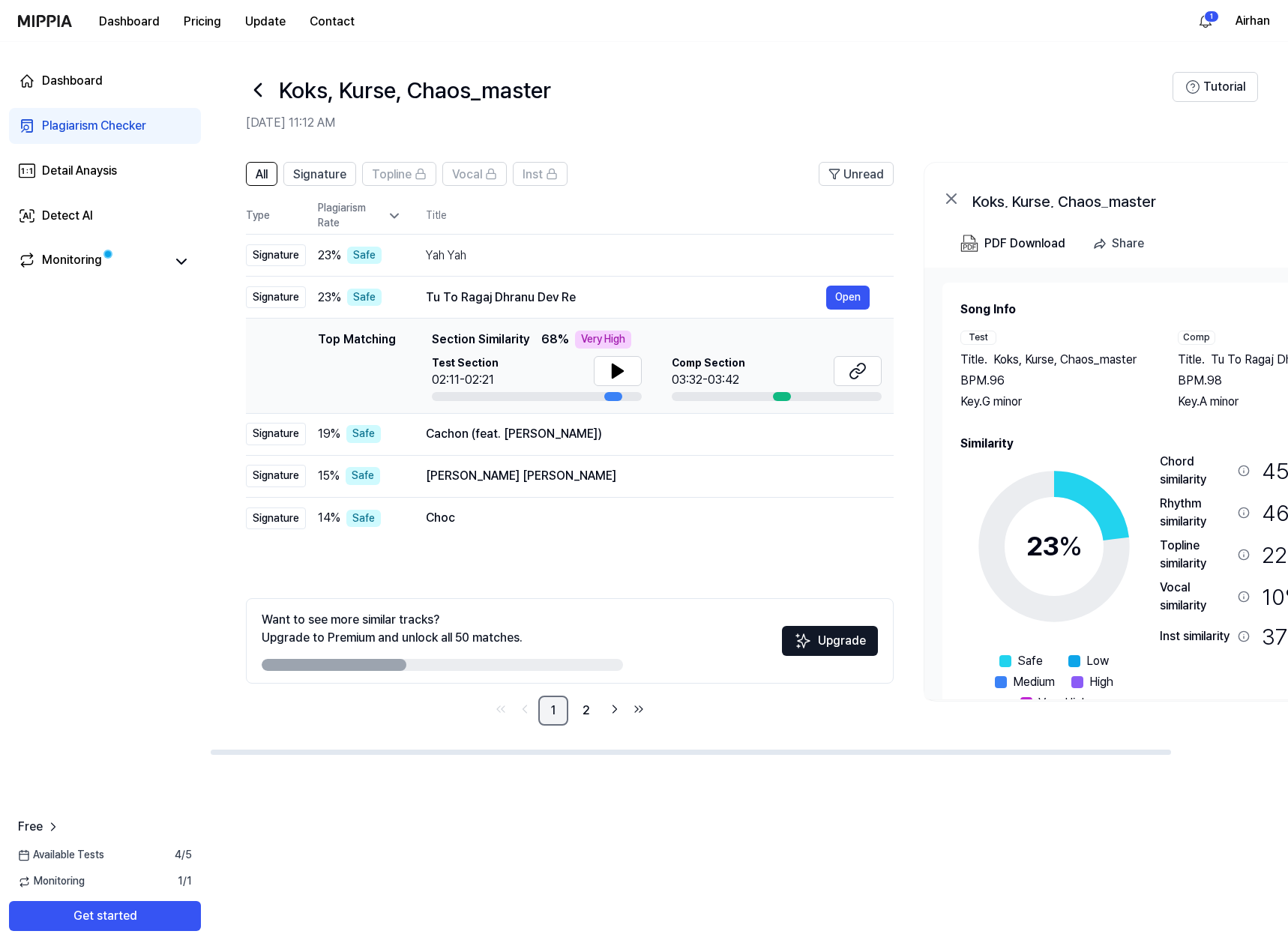
click at [560, 711] on link "1" at bounding box center [553, 710] width 30 height 30
click at [707, 435] on div "Cachon (feat. Jhostom Mendoza)" at bounding box center [626, 434] width 400 height 18
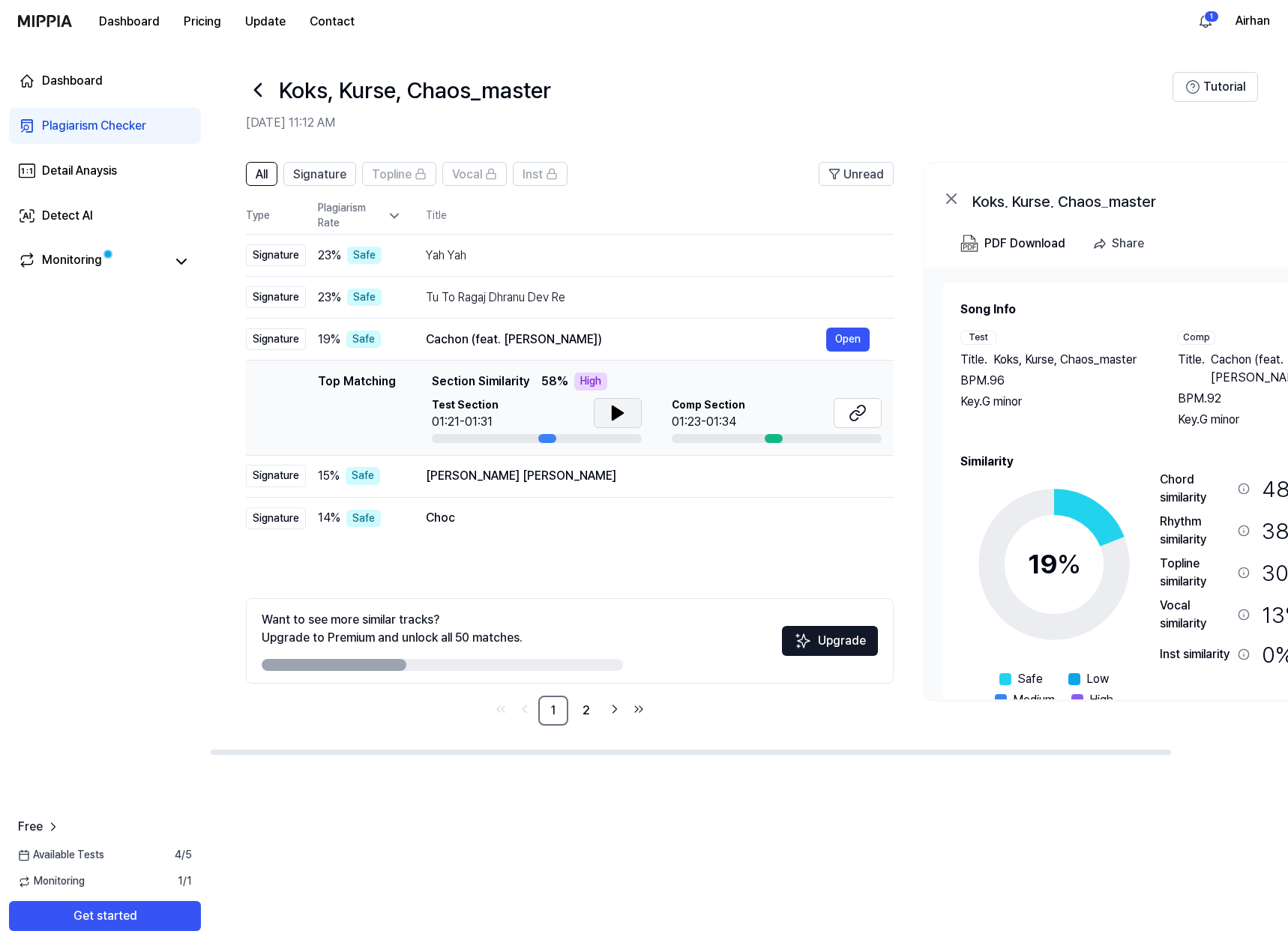
click at [615, 413] on icon at bounding box center [617, 413] width 10 height 13
click at [615, 413] on icon at bounding box center [615, 413] width 3 height 12
click at [872, 421] on button at bounding box center [857, 413] width 48 height 30
click at [604, 414] on button at bounding box center [617, 413] width 48 height 30
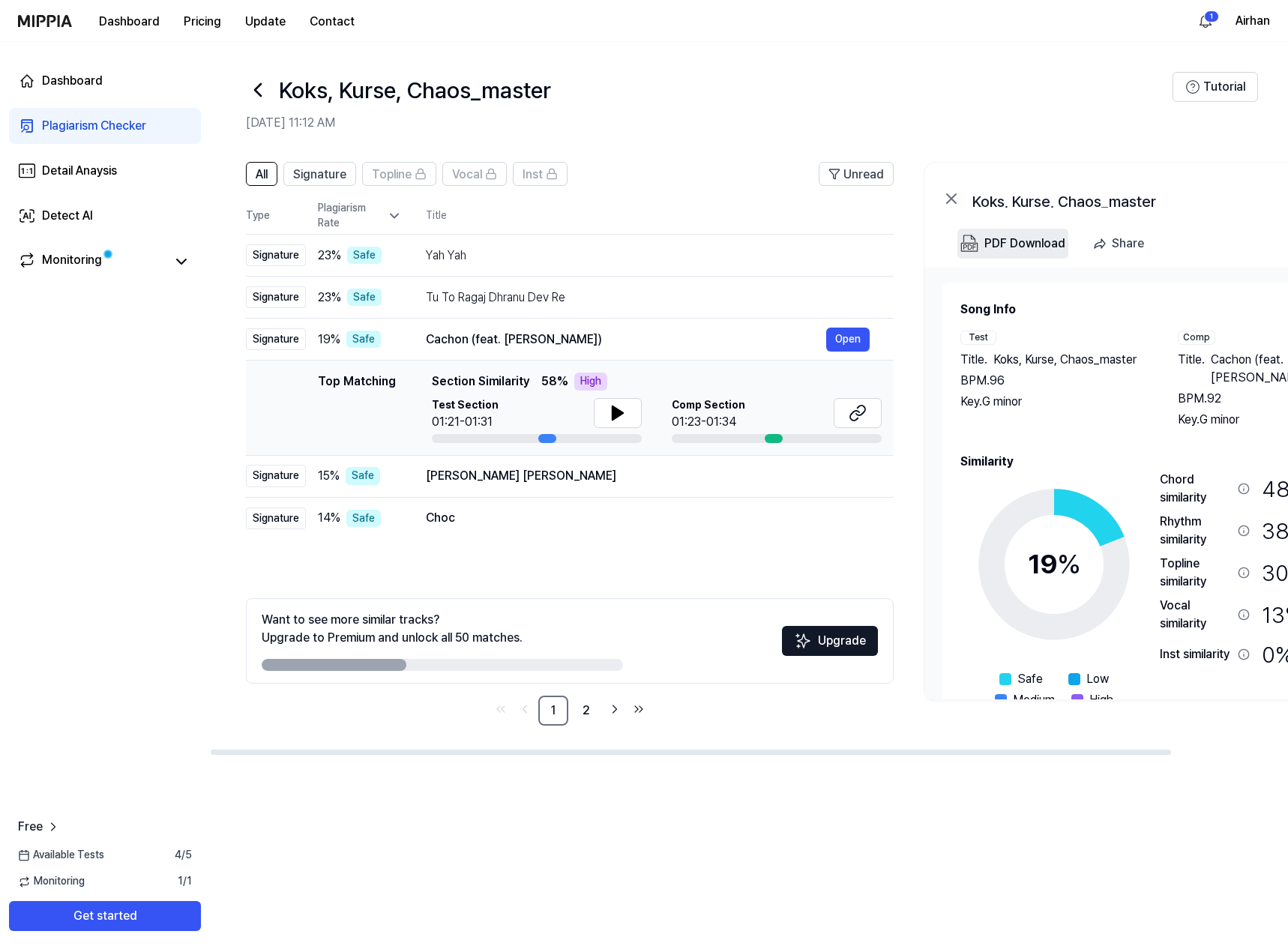
click at [1042, 236] on div "PDF Download" at bounding box center [1025, 243] width 81 height 20
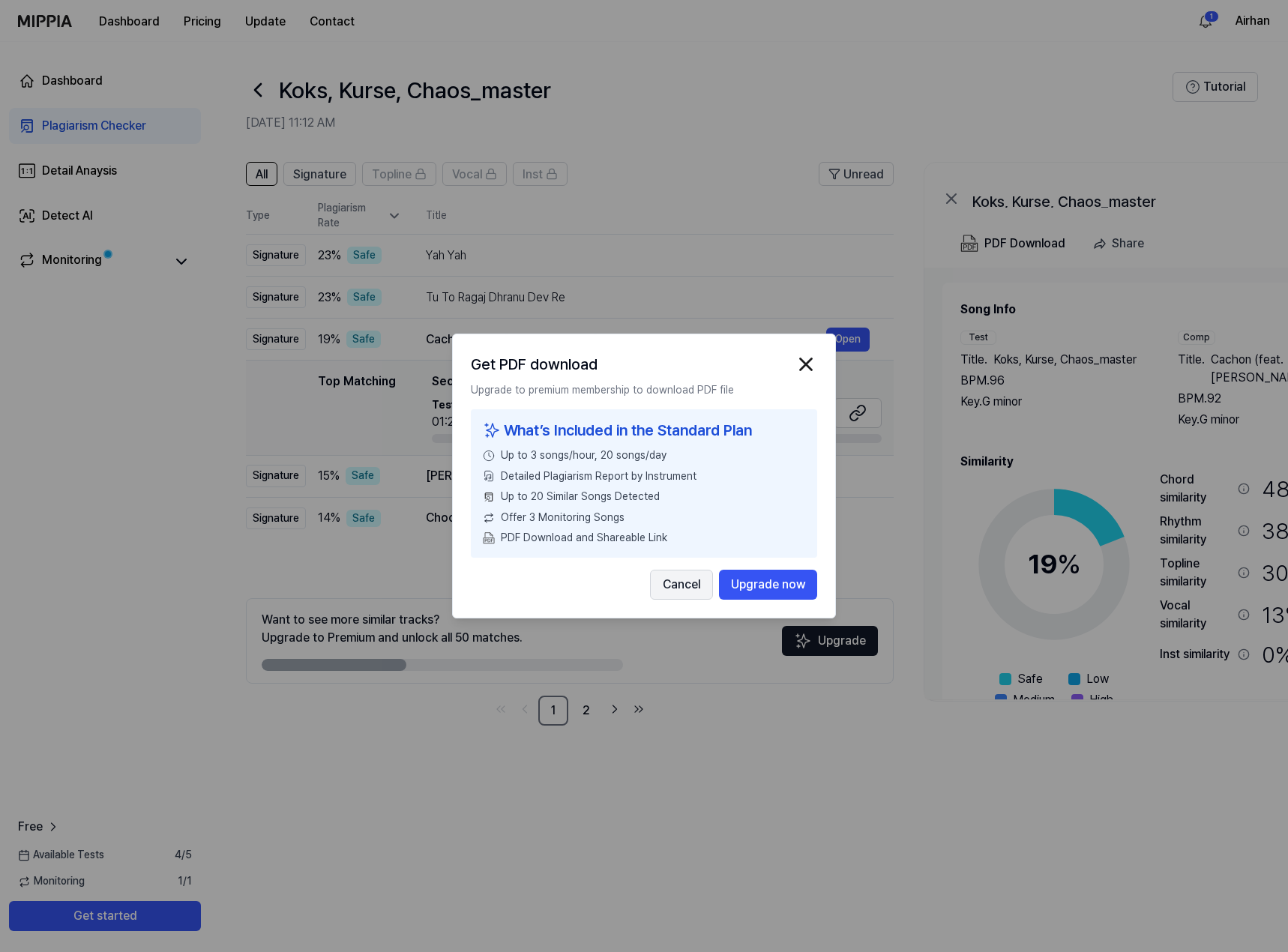
click at [682, 596] on button "Cancel" at bounding box center [682, 585] width 63 height 30
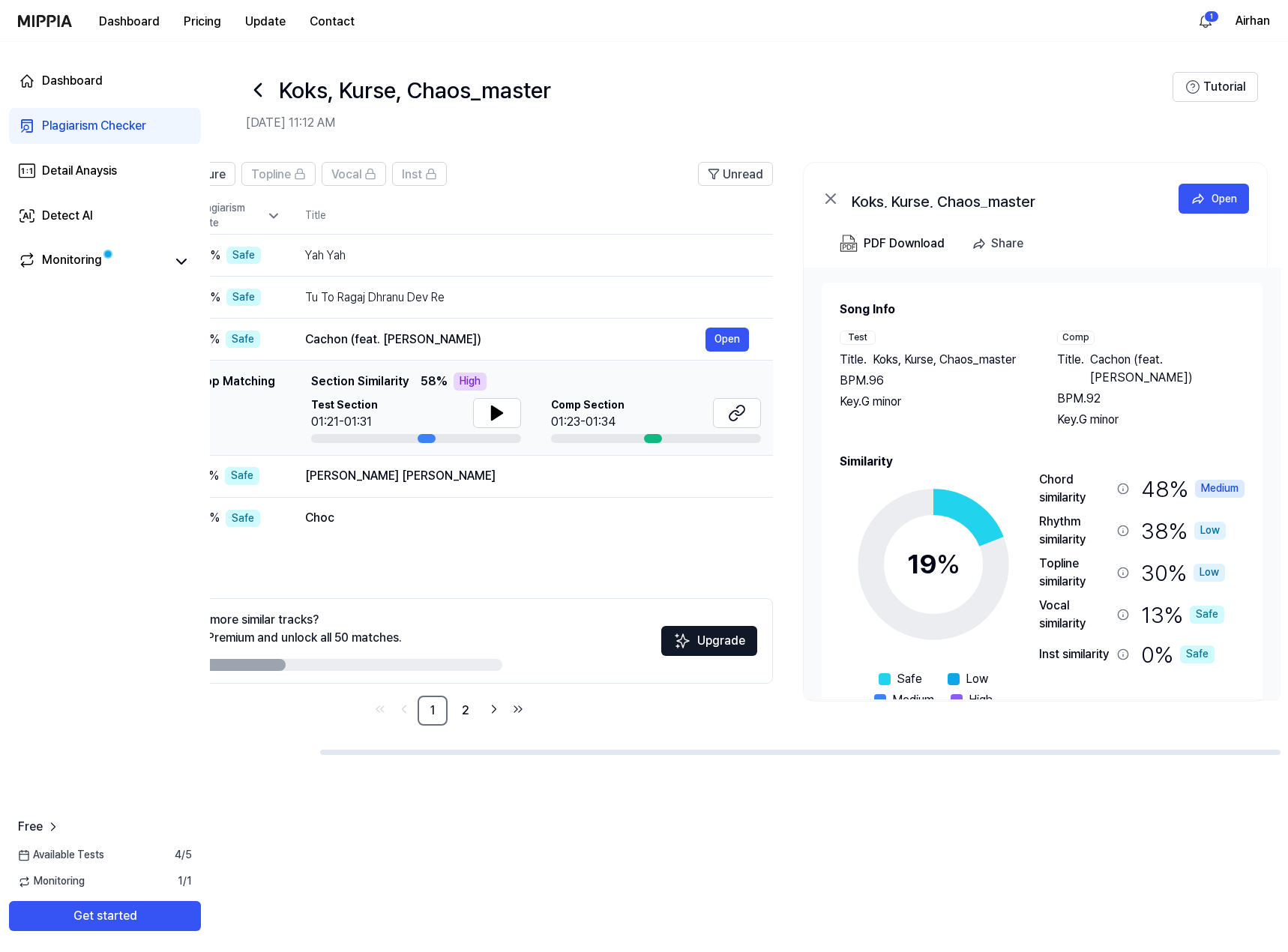
scroll to position [0, 131]
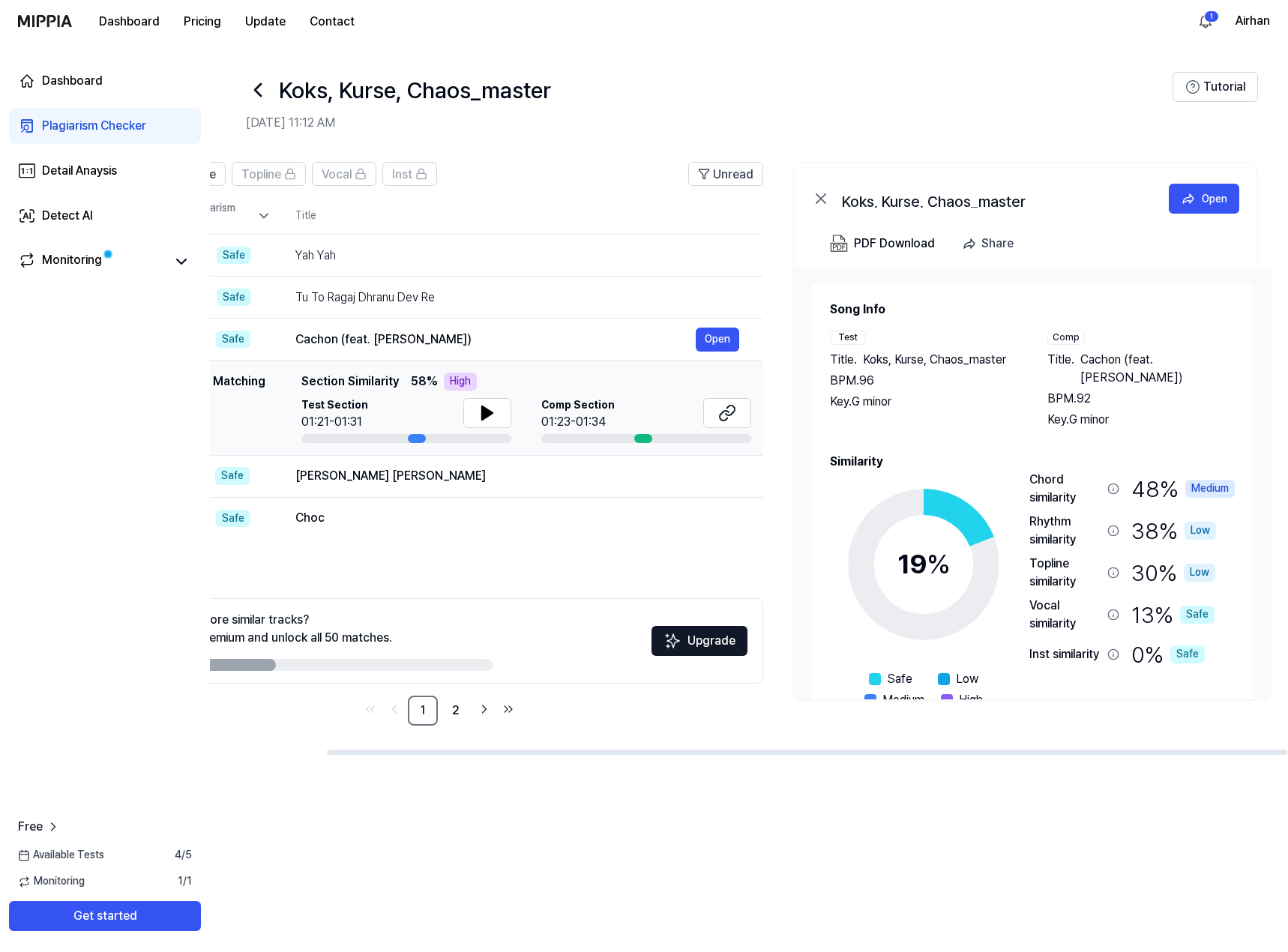
drag, startPoint x: 1051, startPoint y: 753, endPoint x: 1220, endPoint y: 762, distance: 169.2
click at [1220, 755] on div at bounding box center [807, 752] width 961 height 5
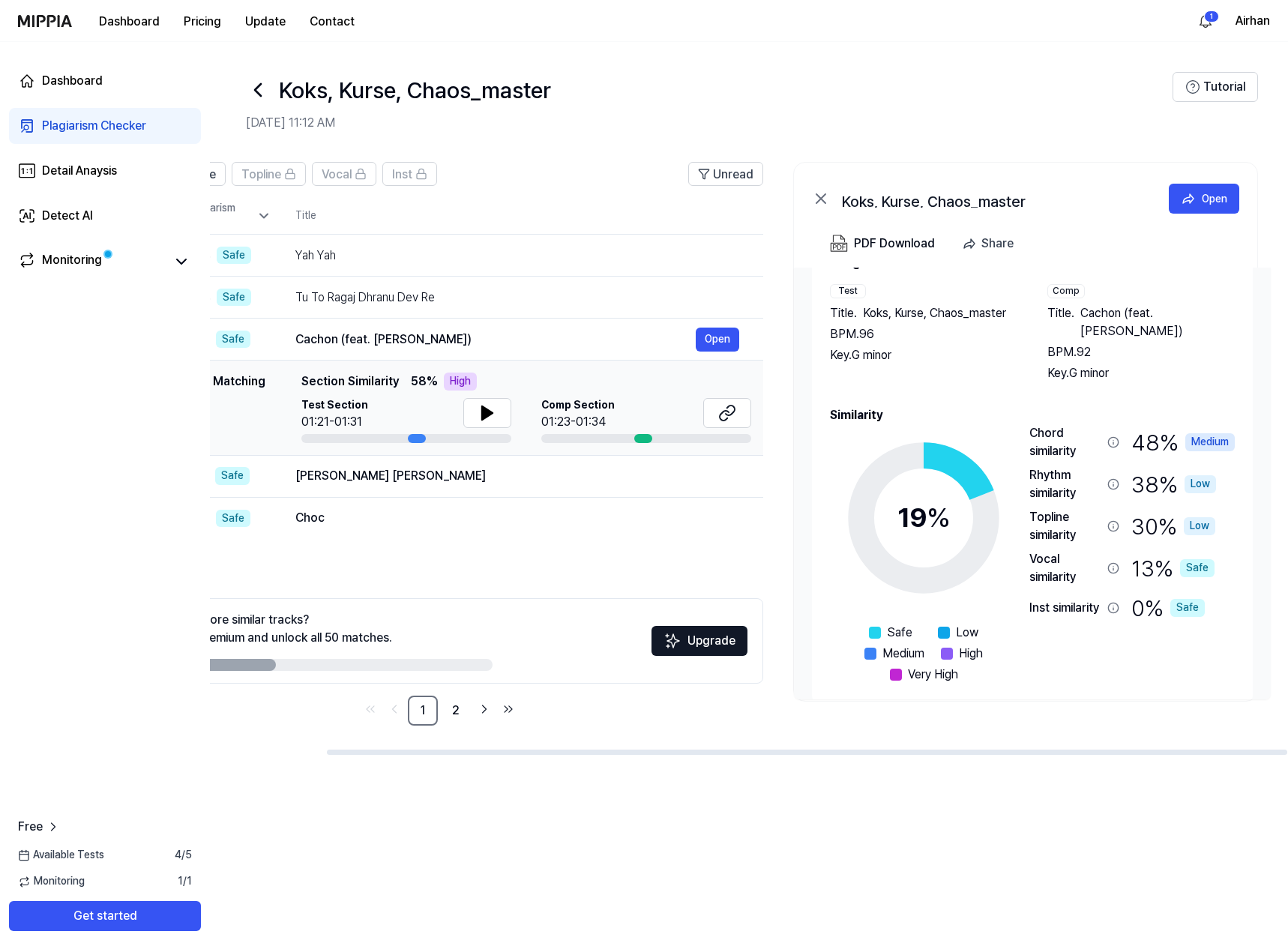
scroll to position [64, 0]
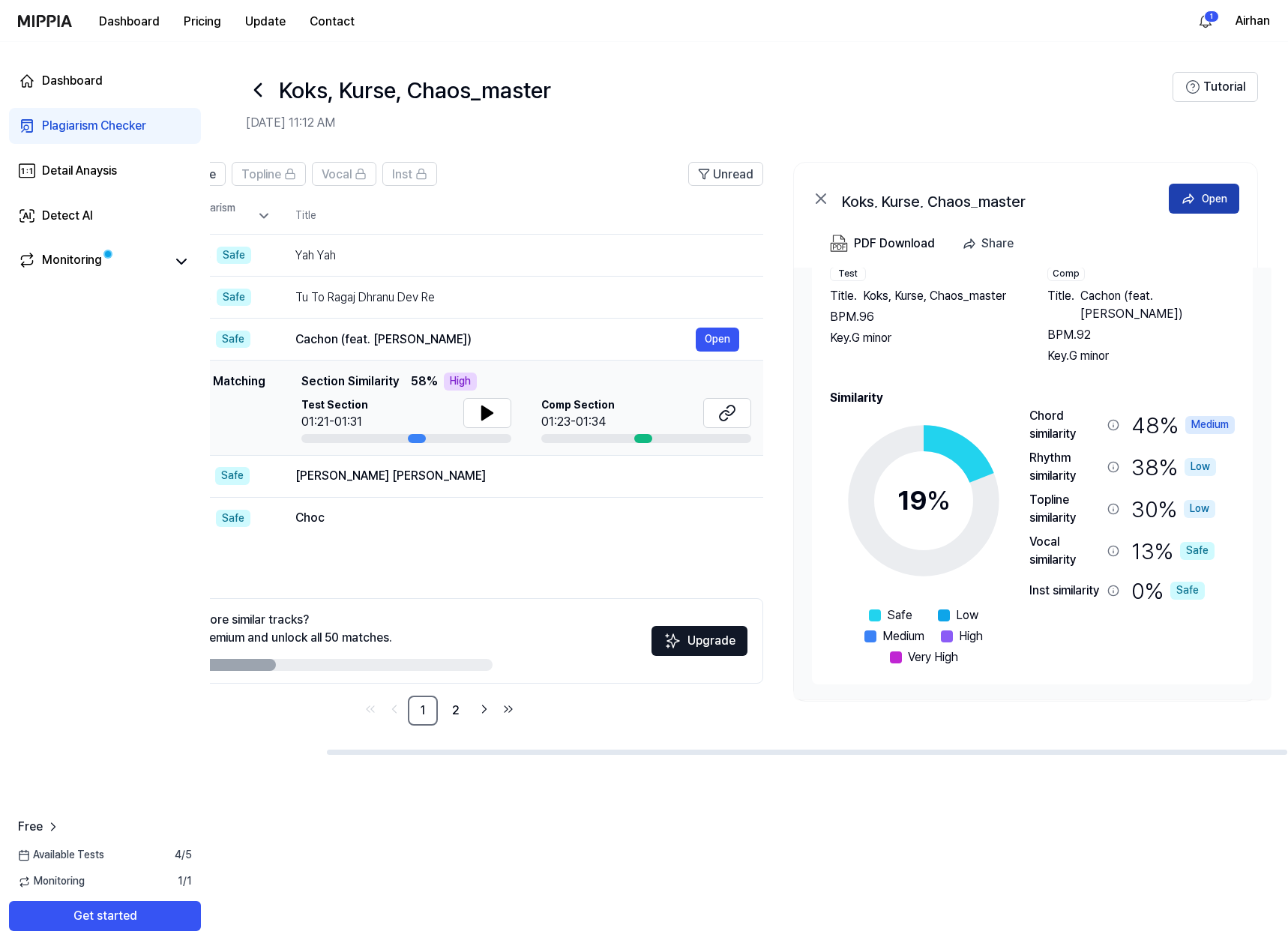
click at [1170, 189] on button "Open" at bounding box center [1204, 199] width 70 height 30
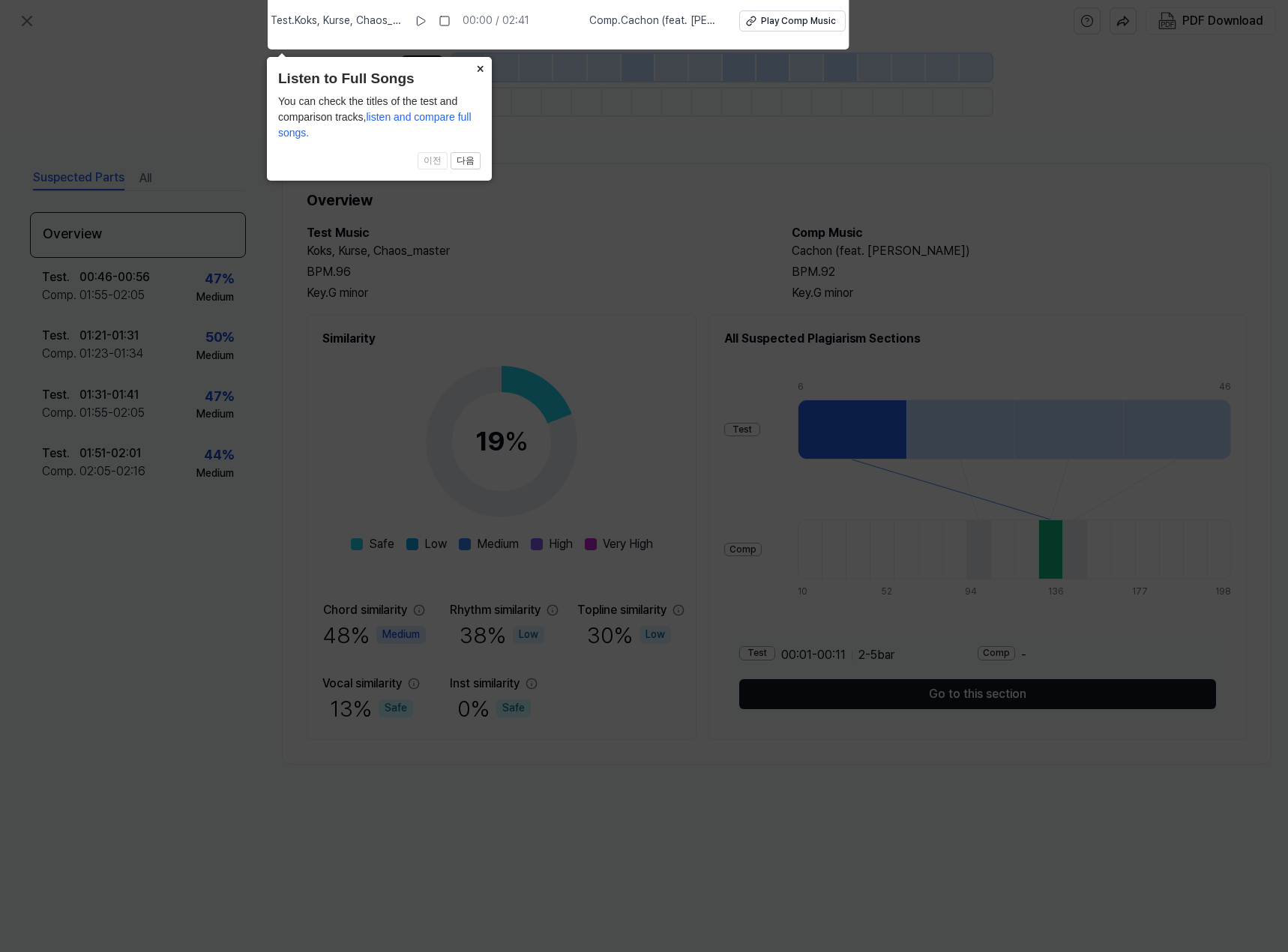
click at [478, 70] on button "×" at bounding box center [480, 67] width 24 height 21
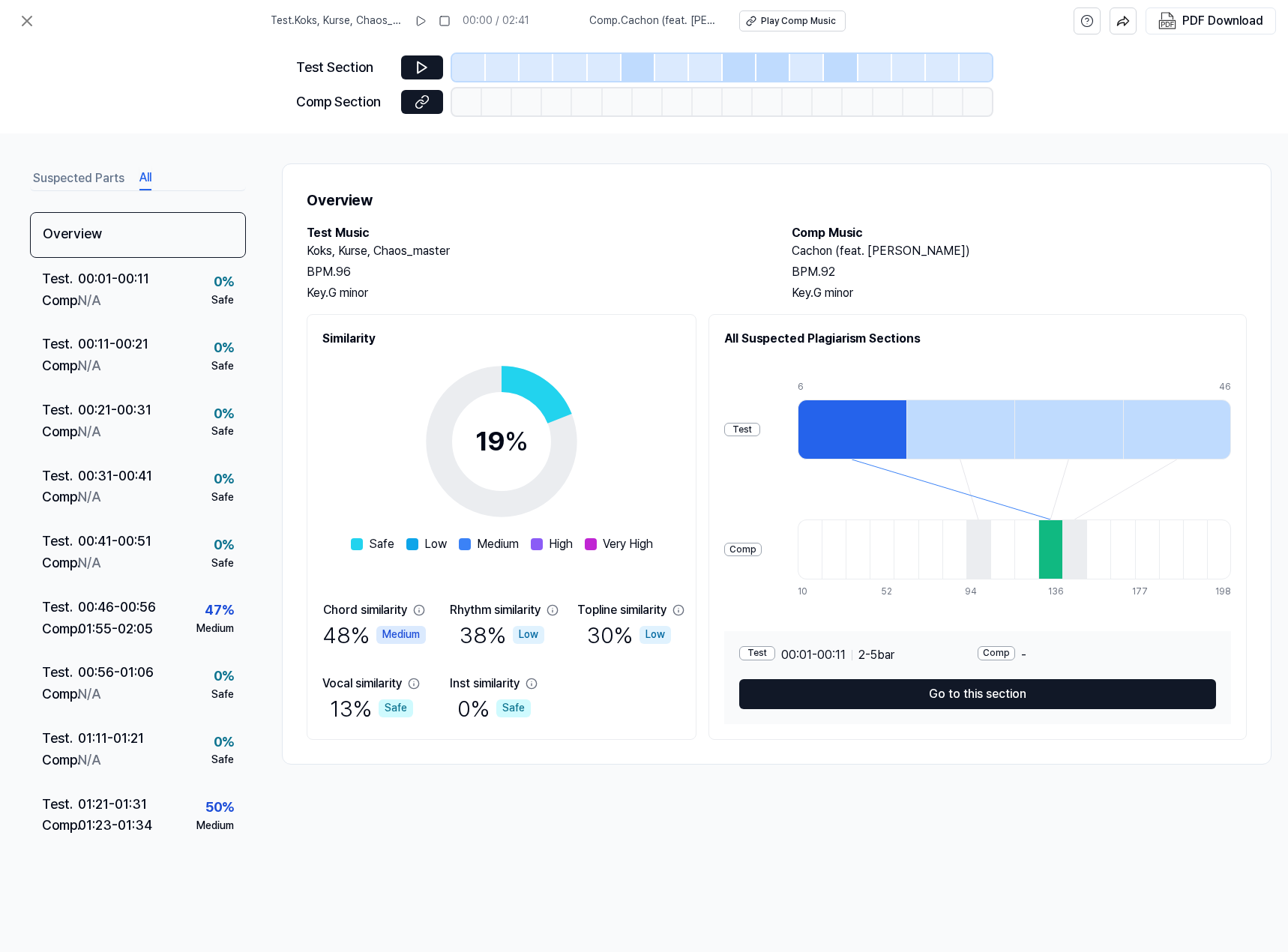
click at [150, 181] on button "All" at bounding box center [145, 178] width 12 height 24
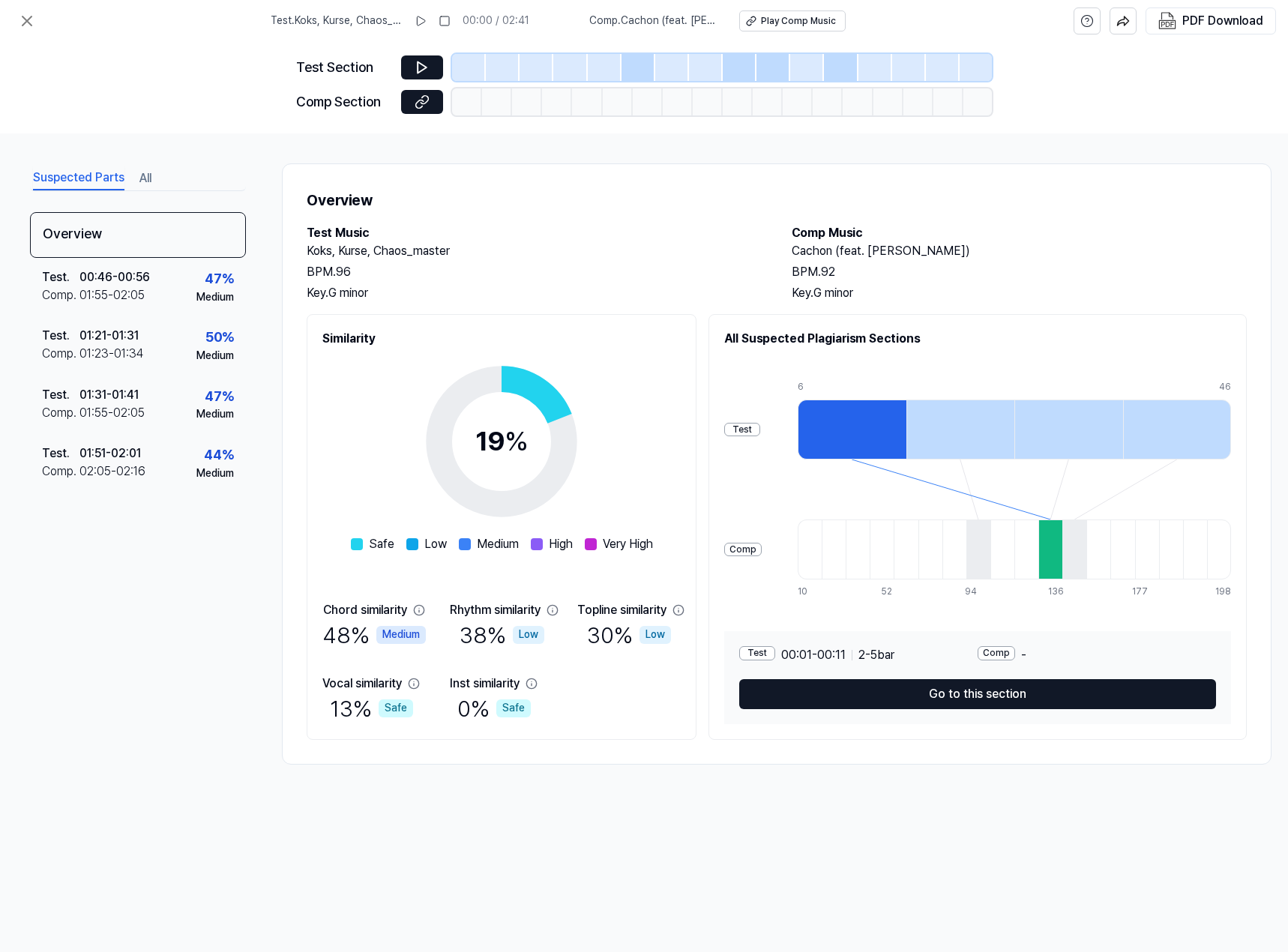
click at [88, 178] on button "Suspected Parts" at bounding box center [78, 178] width 91 height 24
click at [29, 20] on icon at bounding box center [27, 20] width 18 height 18
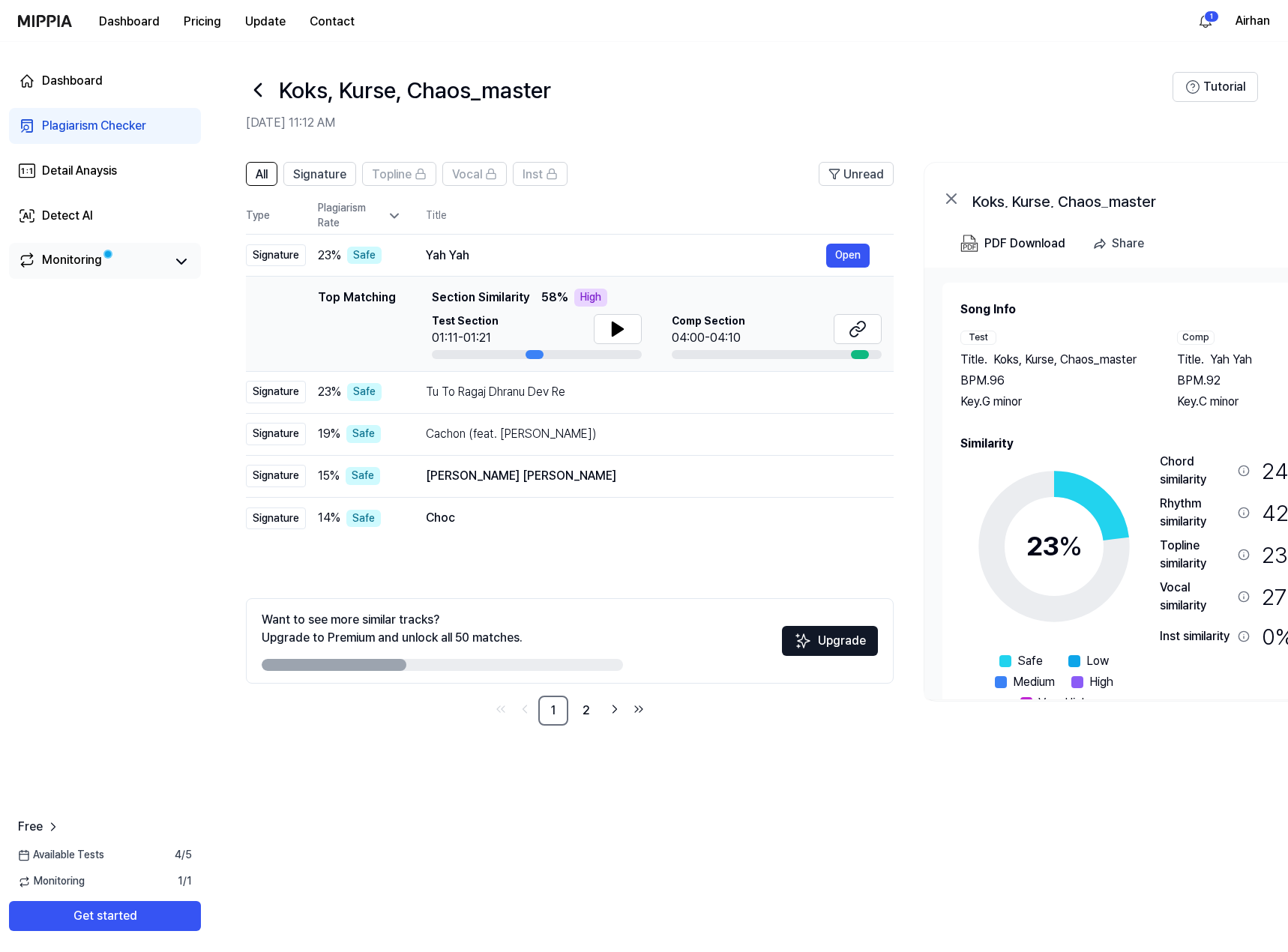
click at [90, 261] on div "Monitoring" at bounding box center [72, 261] width 60 height 21
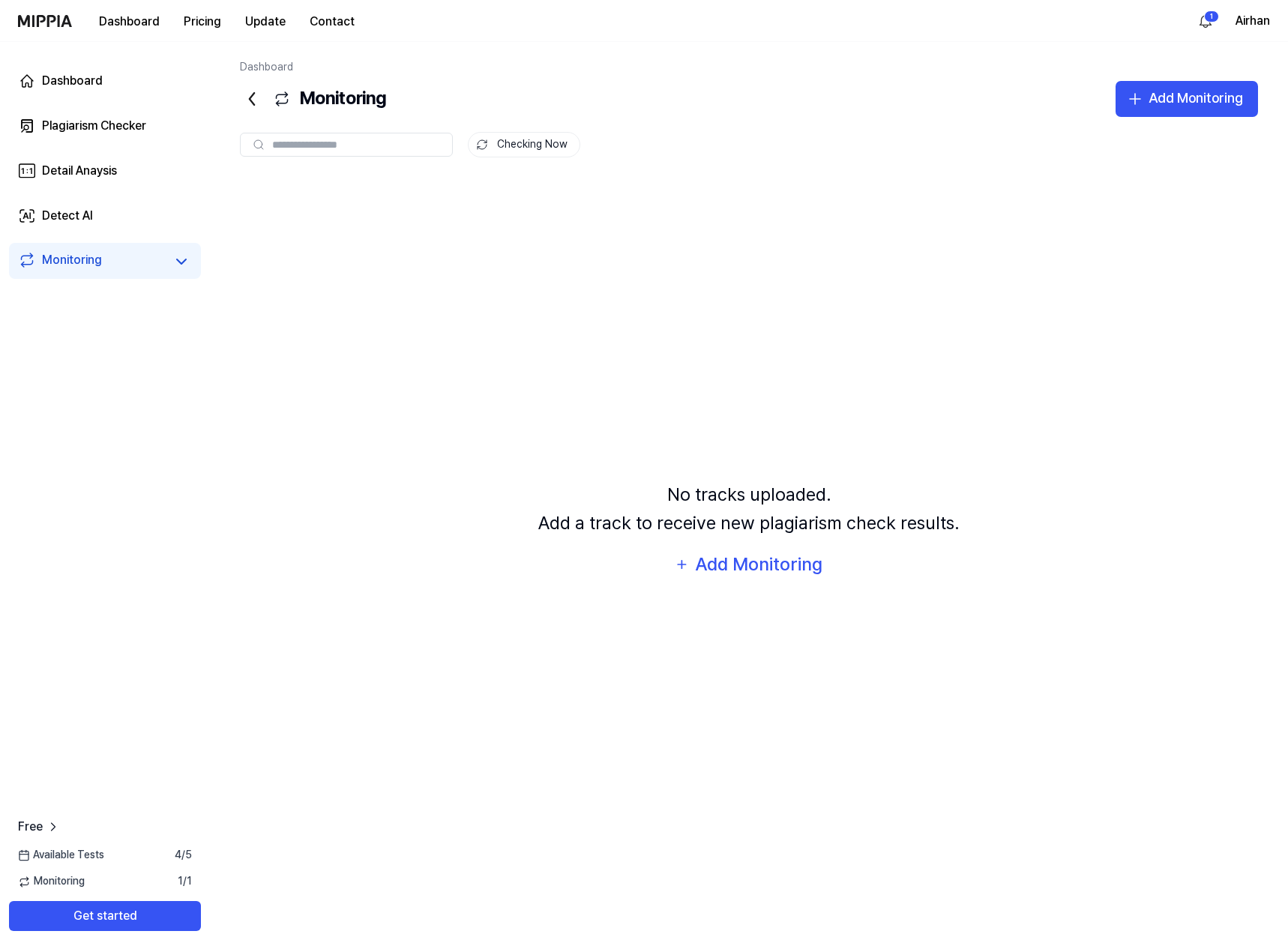
drag, startPoint x: 1199, startPoint y: 106, endPoint x: 614, endPoint y: 209, distance: 594.0
click at [674, 206] on div "Dashboard Monitoring Add Monitoring Monitoring Checking Now Checking Now No tra…" at bounding box center [749, 497] width 1078 height 910
click at [100, 137] on link "Plagiarism Checker" at bounding box center [106, 126] width 192 height 36
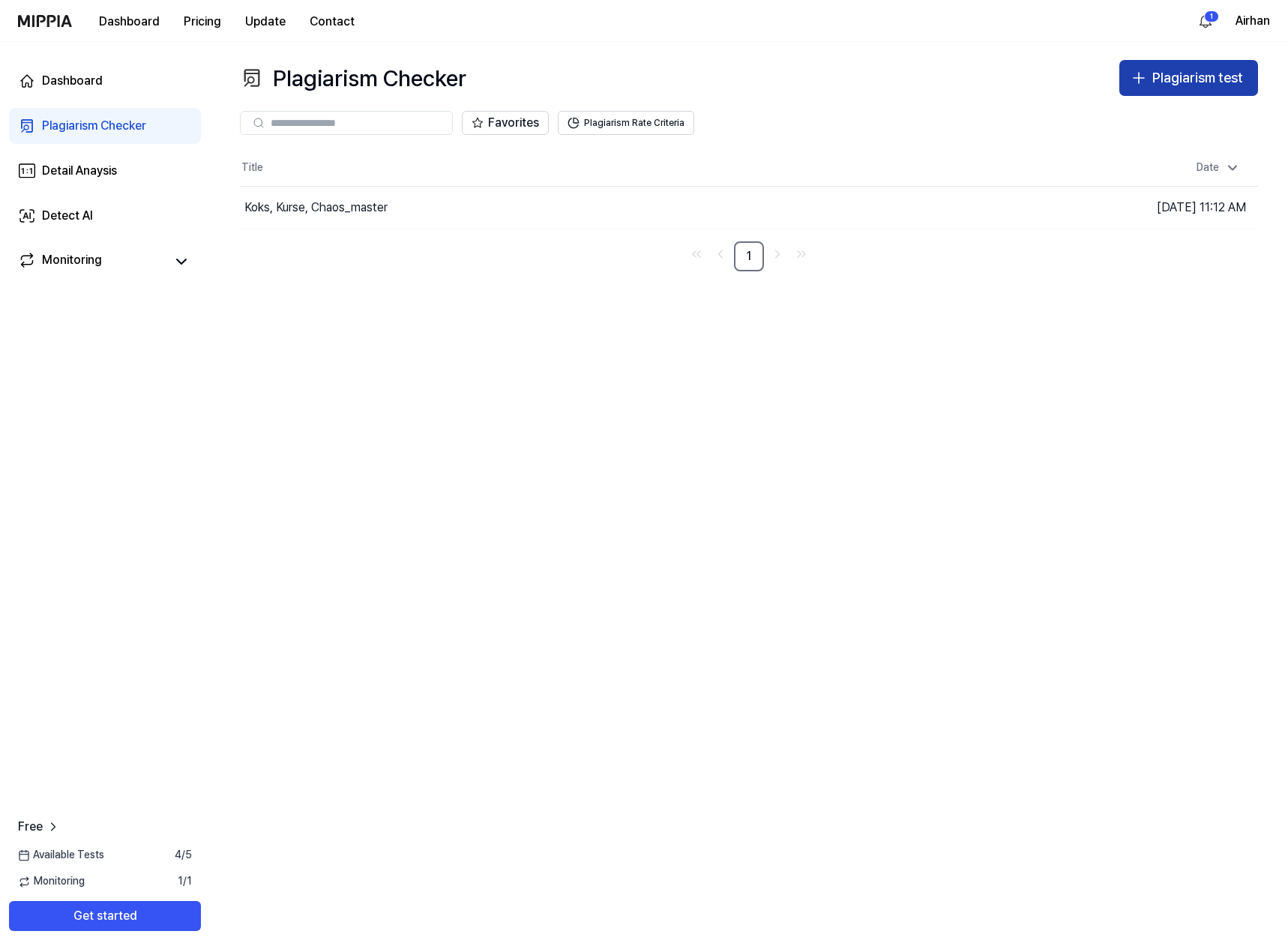
click at [1139, 78] on icon "button" at bounding box center [1139, 77] width 0 height 10
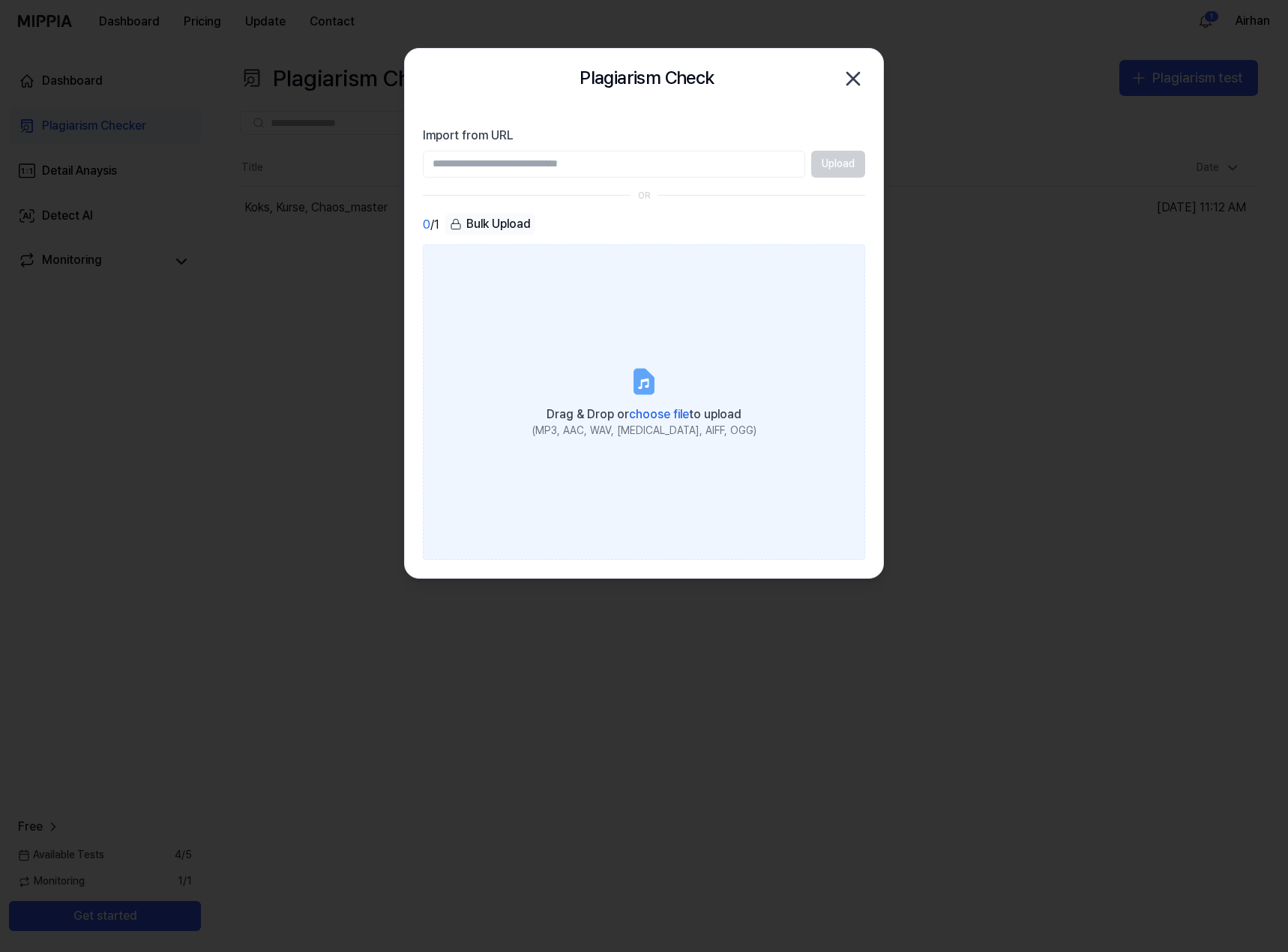
click at [682, 398] on label "Drag & Drop or choose file to upload (MP3, AAC, WAV, [MEDICAL_DATA], AIFF, OGG)" at bounding box center [644, 402] width 442 height 315
click at [0, 0] on input "Drag & Drop or choose file to upload (MP3, AAC, WAV, [MEDICAL_DATA], AIFF, OGG)" at bounding box center [0, 0] width 0 height 0
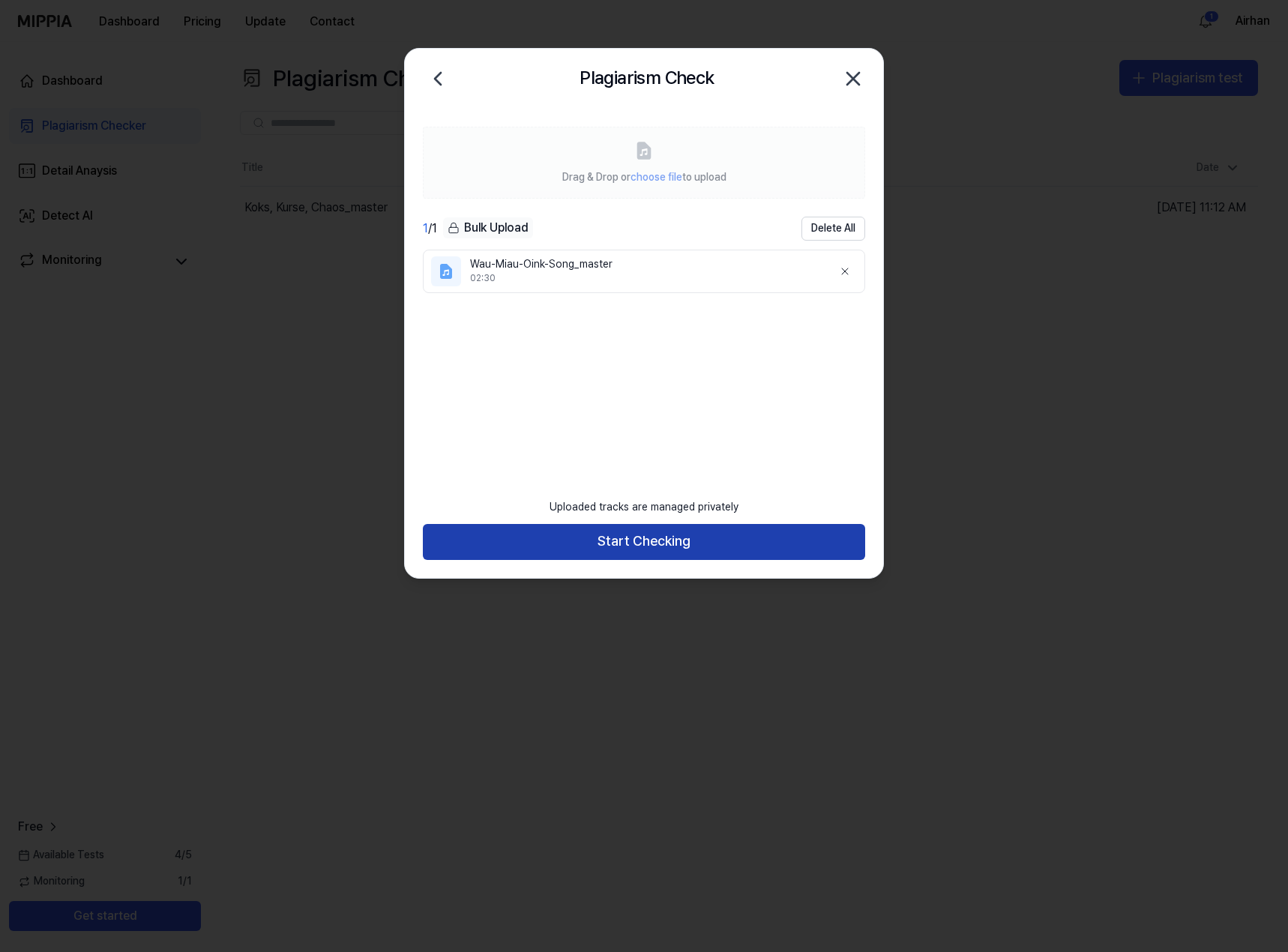
click at [632, 542] on button "Start Checking" at bounding box center [644, 542] width 442 height 36
